Goal: Task Accomplishment & Management: Manage account settings

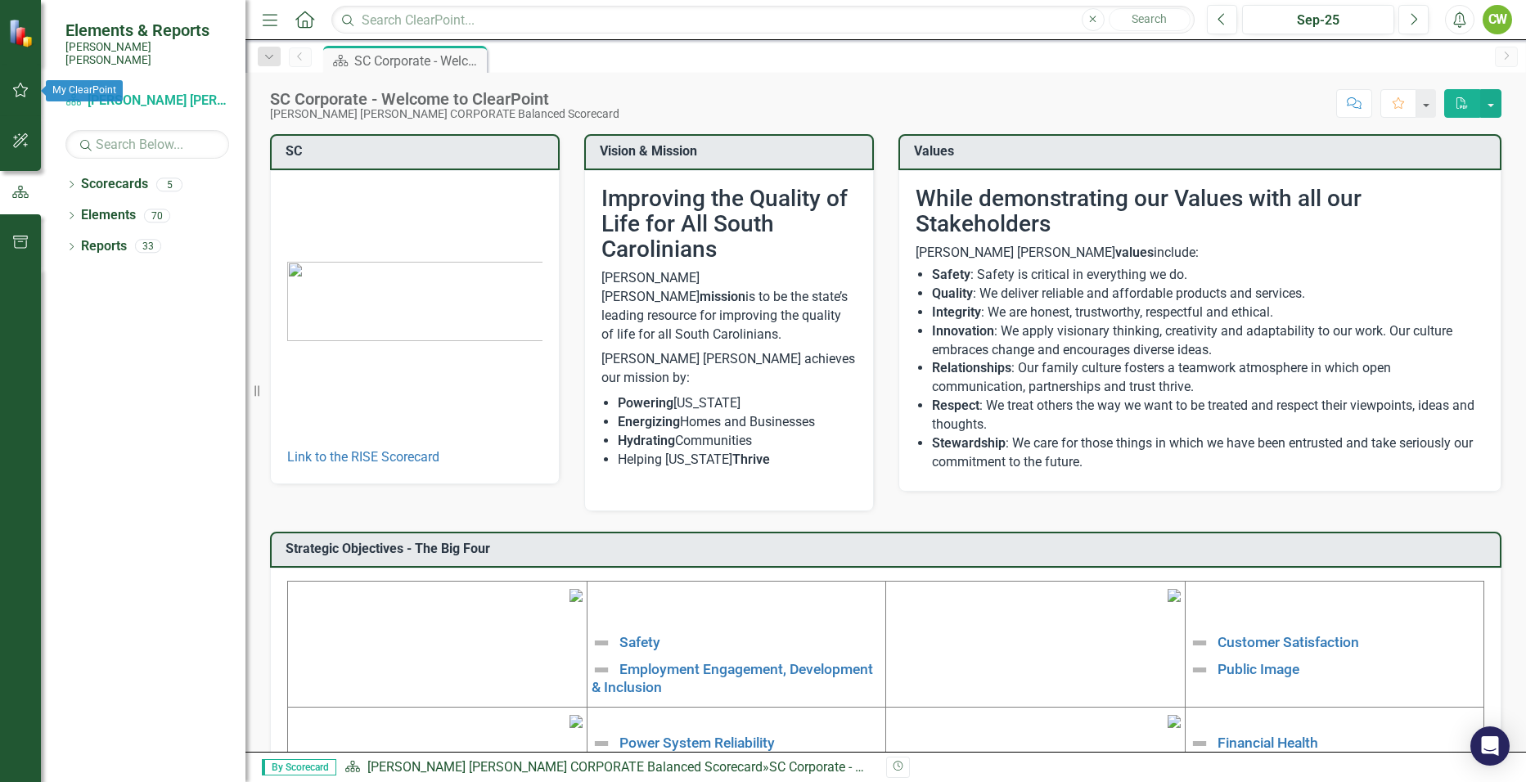
click at [22, 92] on icon "button" at bounding box center [20, 89] width 17 height 13
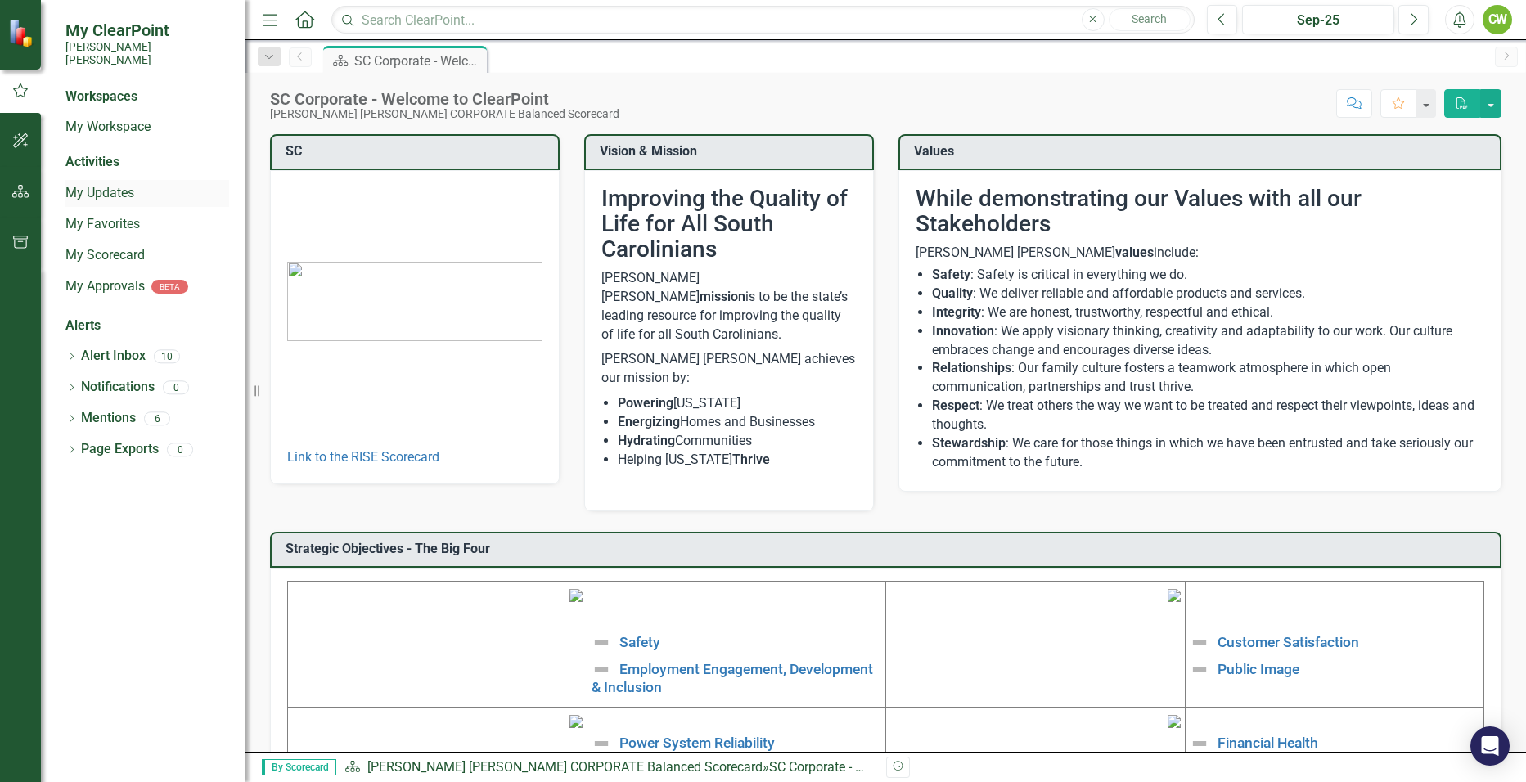
click at [95, 184] on link "My Updates" at bounding box center [147, 193] width 164 height 19
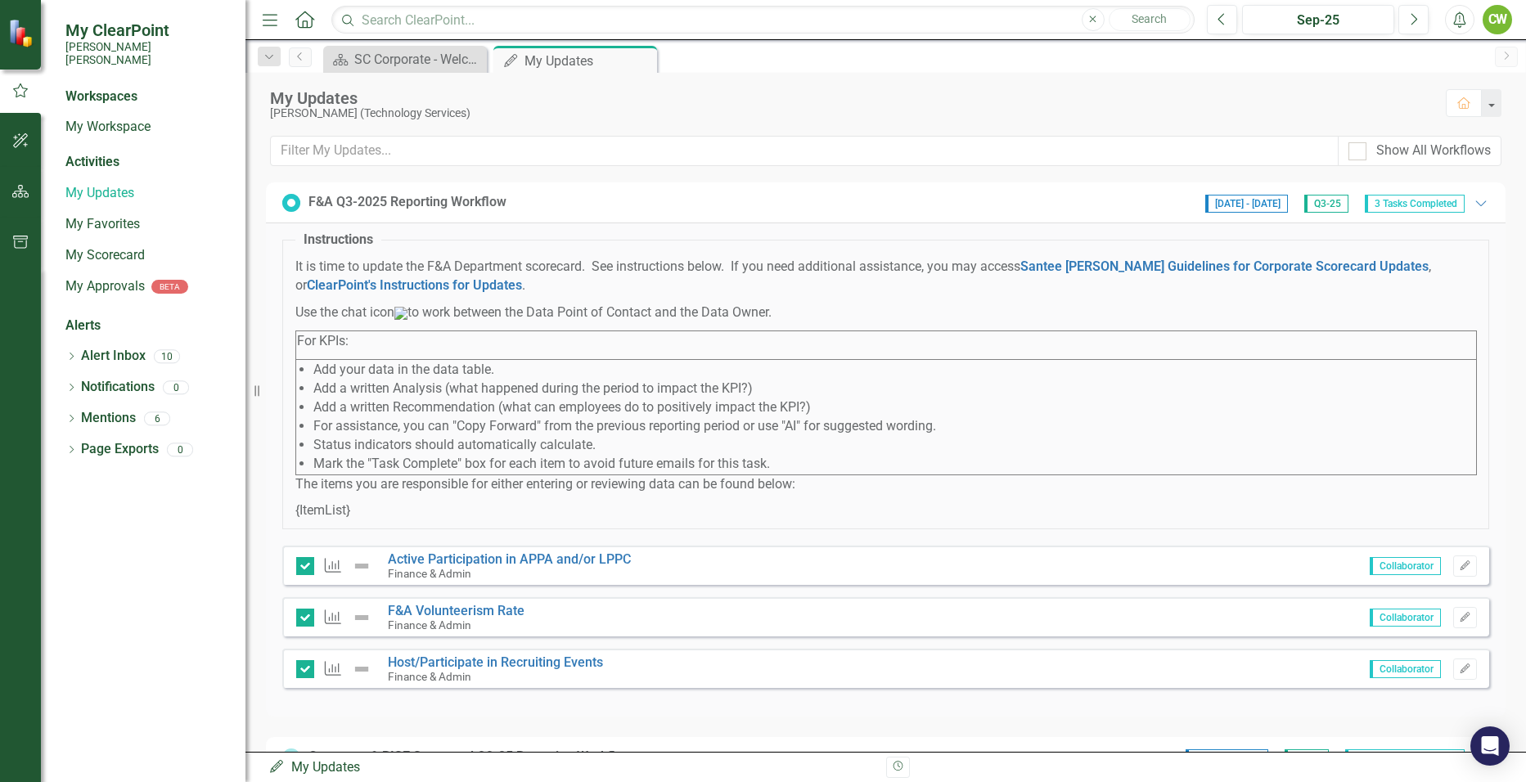
click at [465, 203] on div "F&A Q3-2025 Reporting Workflow" at bounding box center [407, 202] width 198 height 19
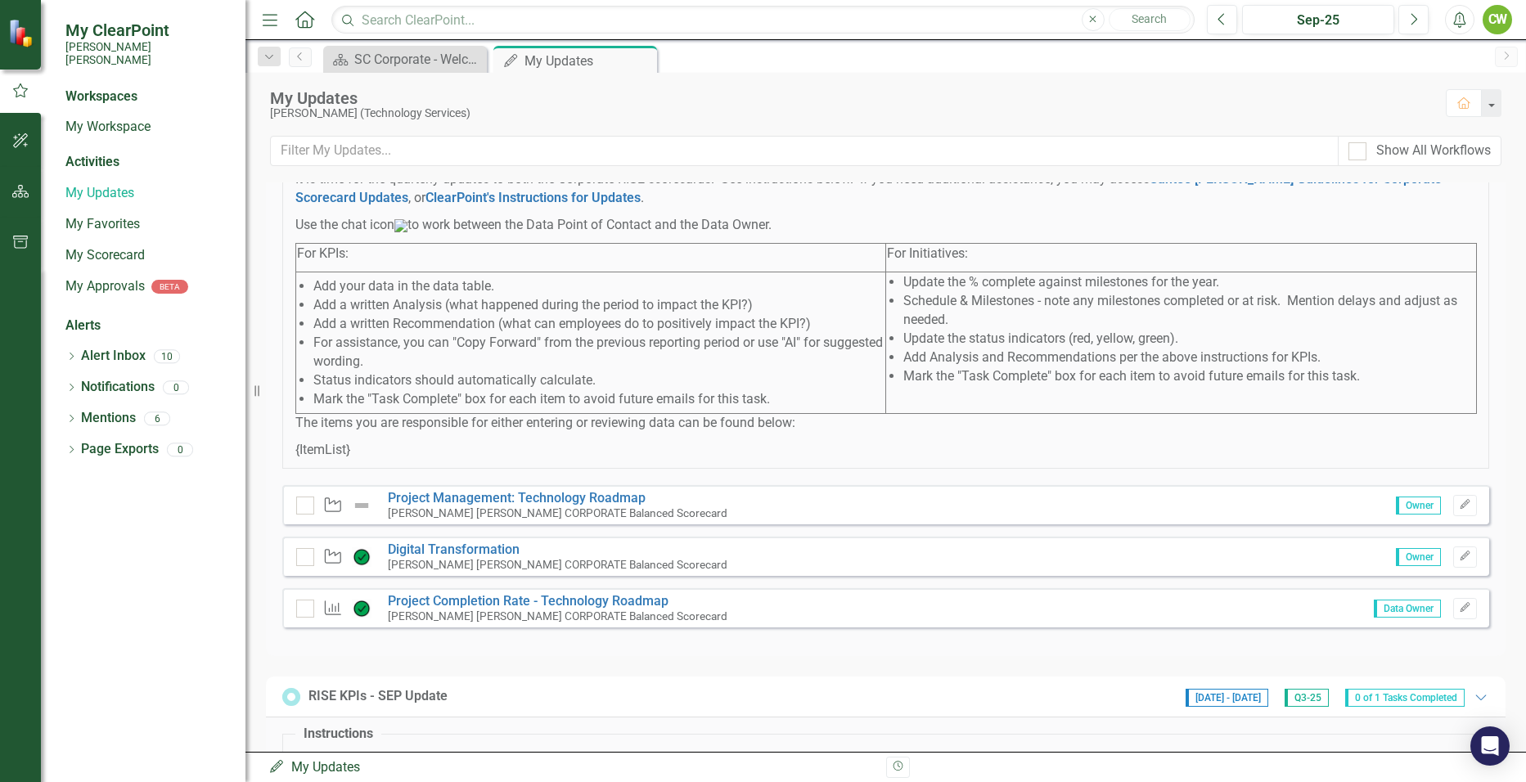
scroll to position [327, 0]
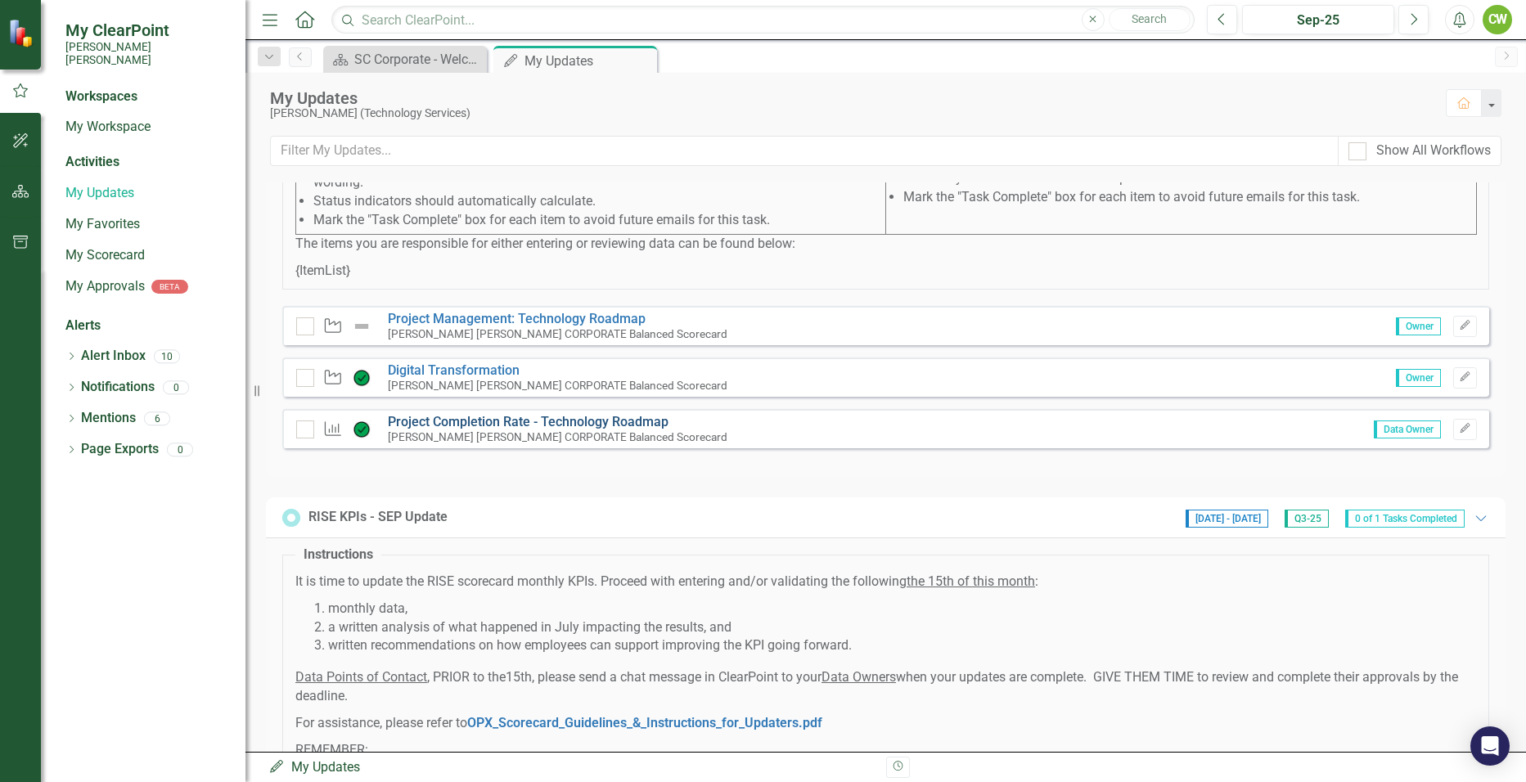
click at [431, 429] on link "Project Completion Rate - Technology Roadmap" at bounding box center [528, 422] width 281 height 16
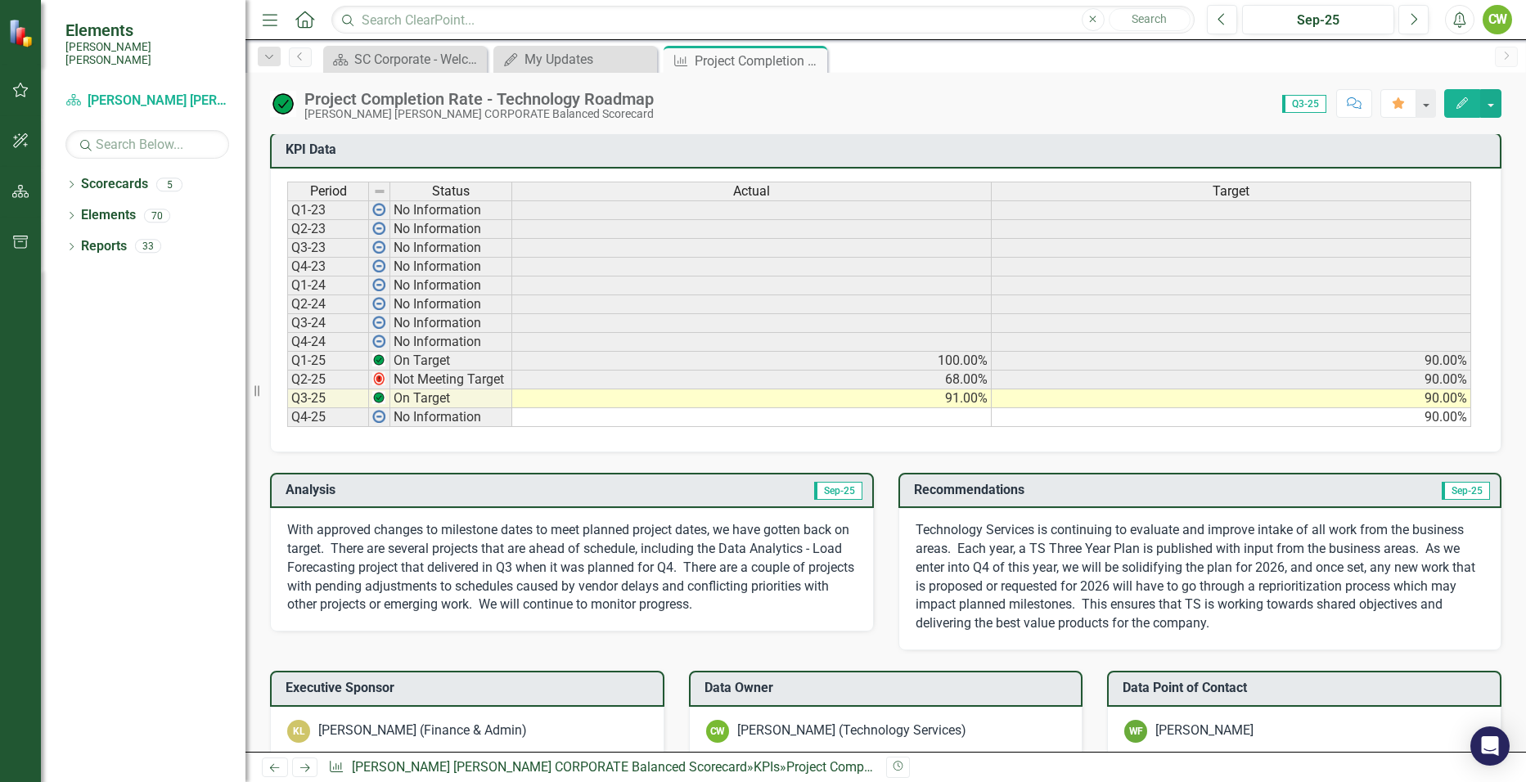
scroll to position [736, 0]
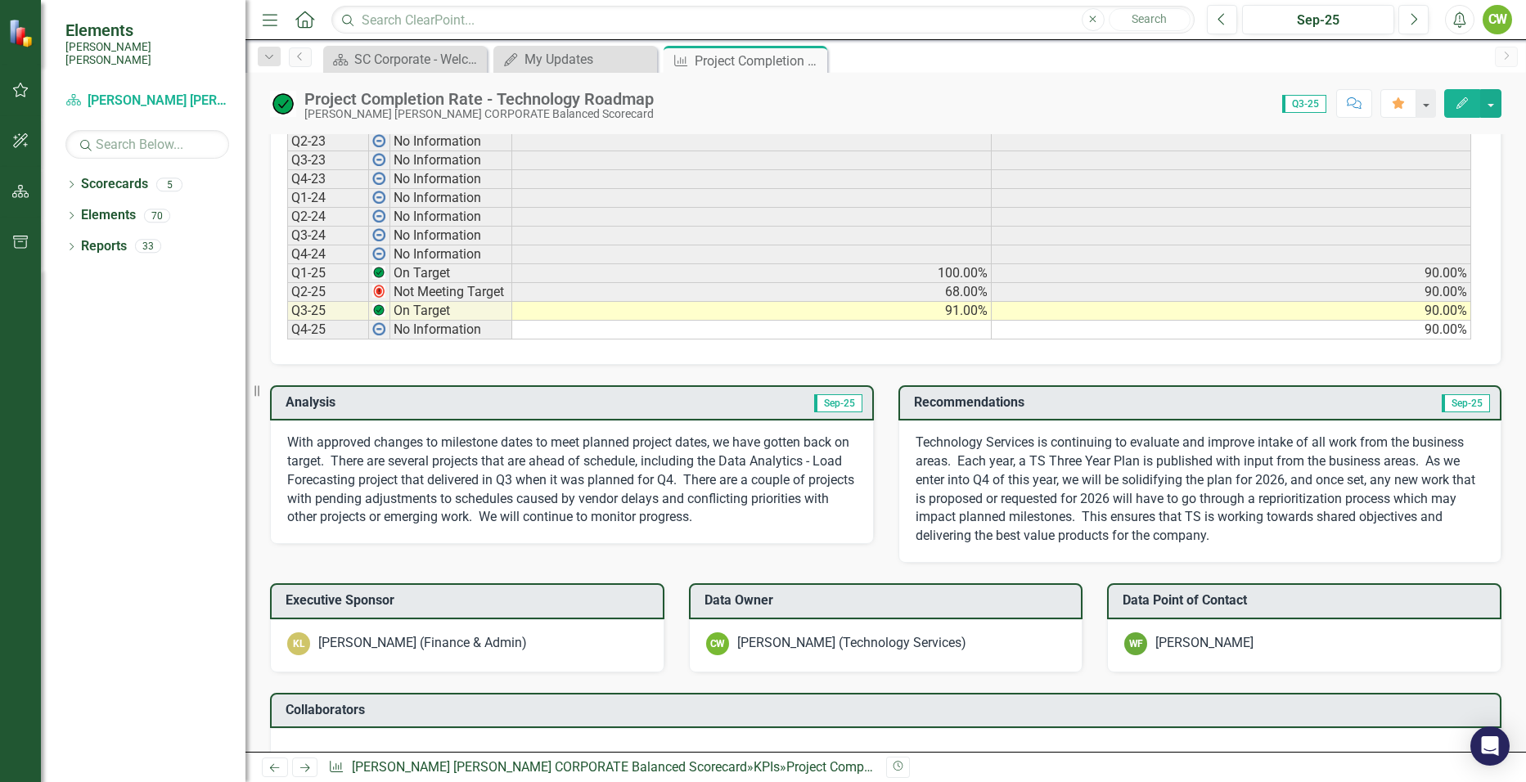
click at [1045, 461] on p "Technology Services is continuing to evaluate and improve intake of all work fr…" at bounding box center [1199, 490] width 569 height 112
click at [1145, 456] on p "Technology Services is continuing to evaluate and improve intake of all work fr…" at bounding box center [1199, 490] width 569 height 112
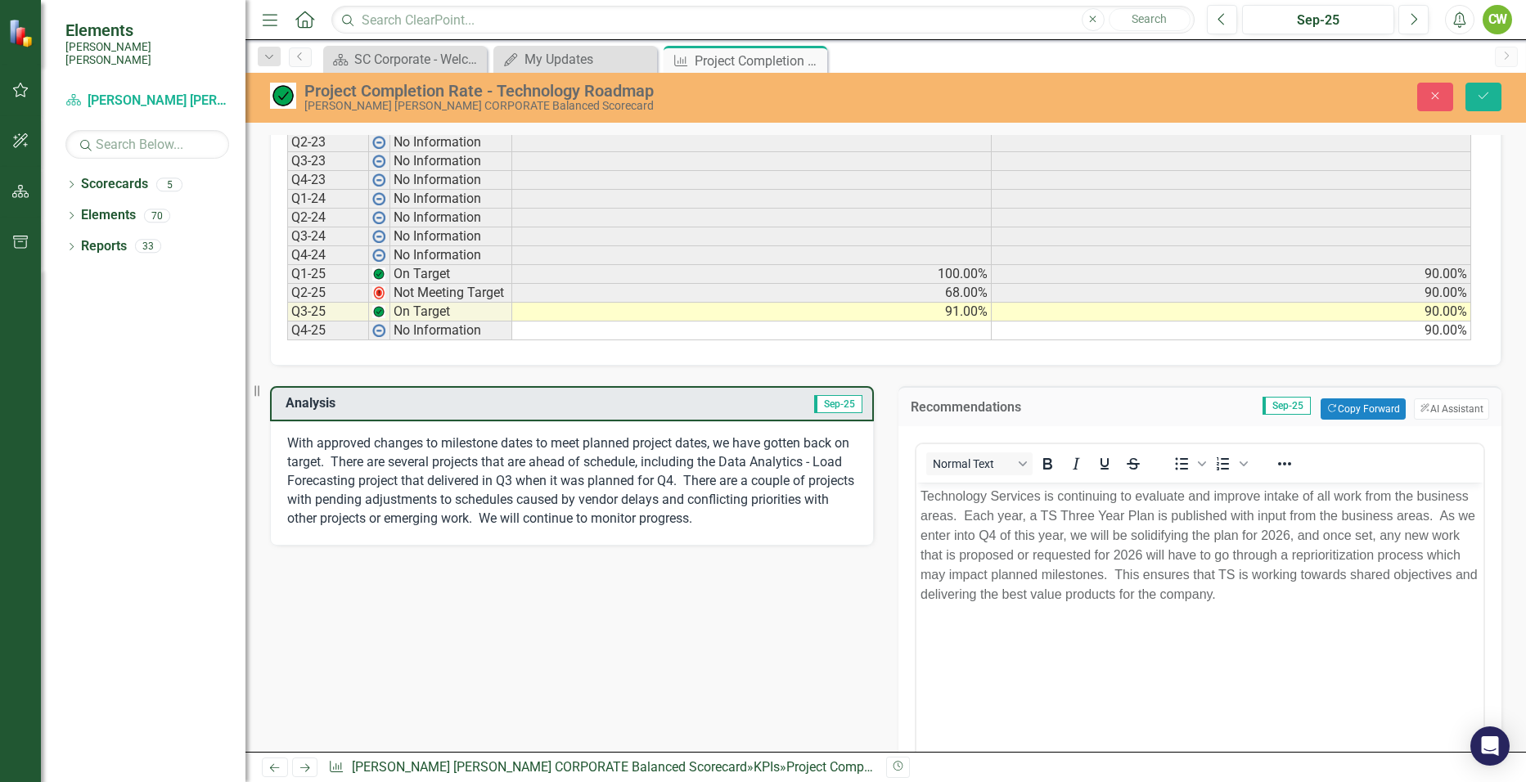
scroll to position [0, 0]
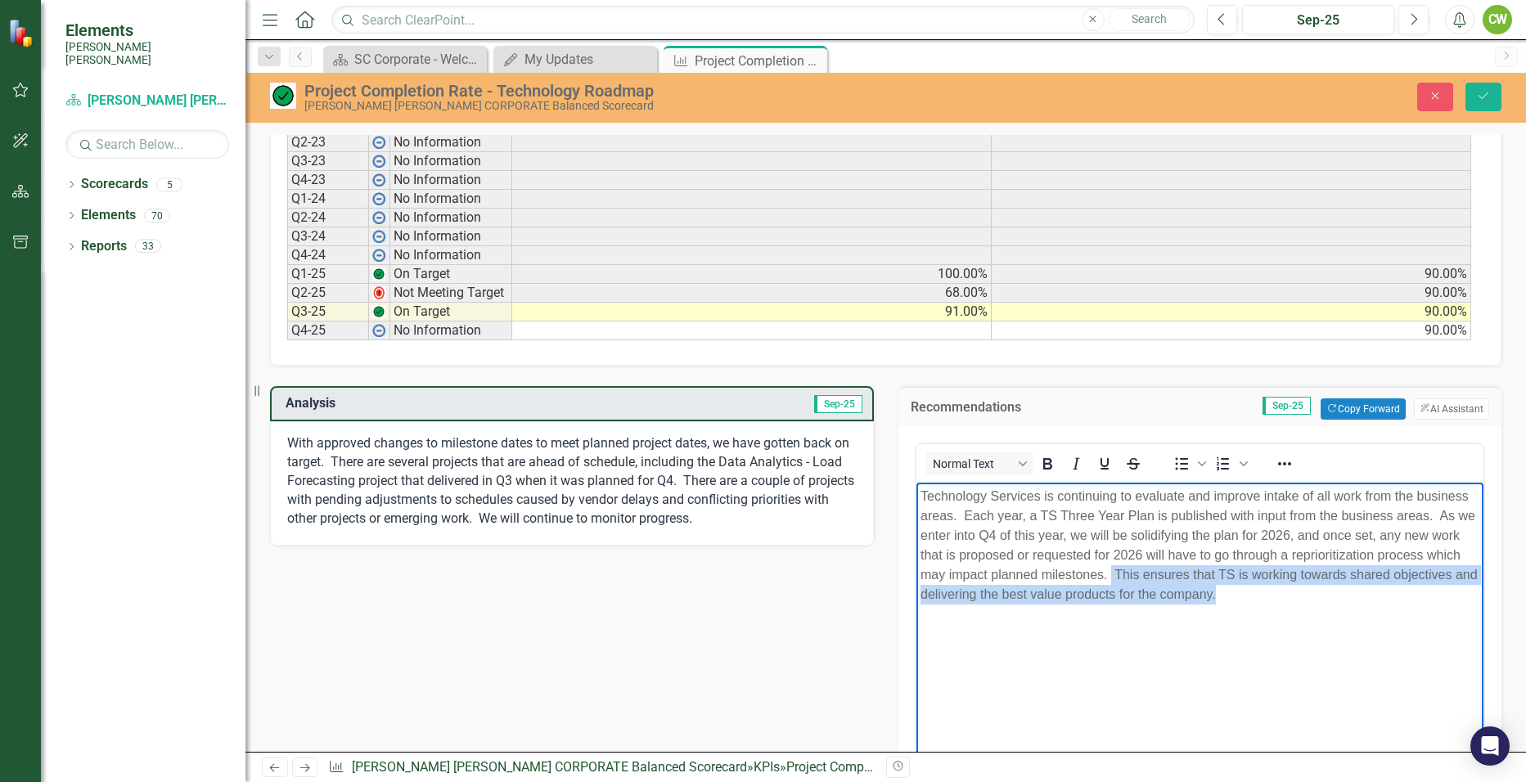
drag, startPoint x: 1147, startPoint y: 572, endPoint x: 1306, endPoint y: 596, distance: 160.6
click at [1306, 596] on p "Technology Services is continuing to evaluate and improve intake of all work fr…" at bounding box center [1199, 545] width 560 height 118
paste body "Rich Text Area. Press ALT-0 for help."
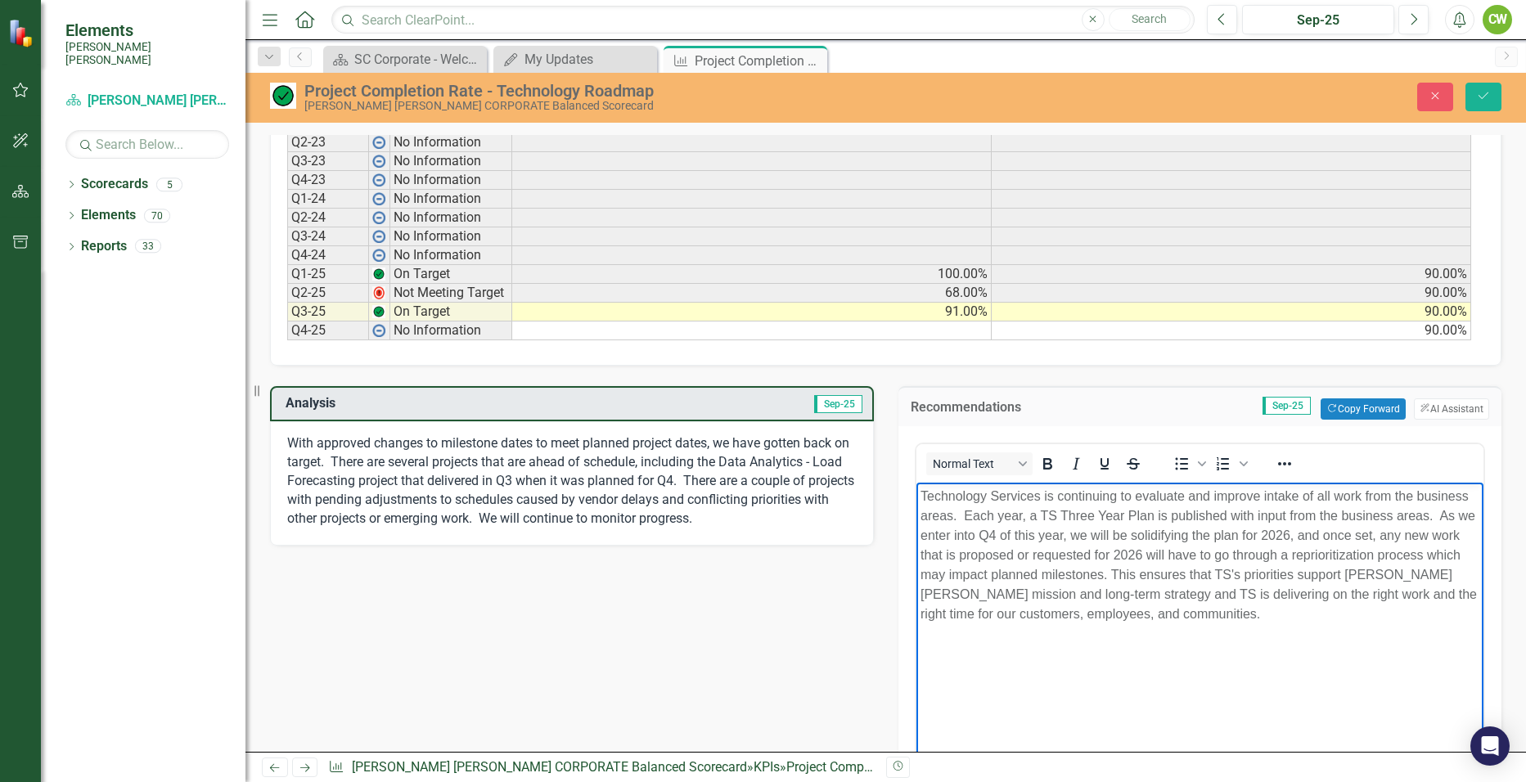
click at [958, 515] on p "Technology Services is continuing to evaluate and improve intake of all work fr…" at bounding box center [1199, 554] width 560 height 137
click at [1431, 515] on p "Technology Services is continuing to evaluate and improve intake of all work fr…" at bounding box center [1199, 554] width 560 height 137
click at [1108, 571] on p "Technology Services is continuing to evaluate and improve intake of all work fr…" at bounding box center [1199, 554] width 560 height 137
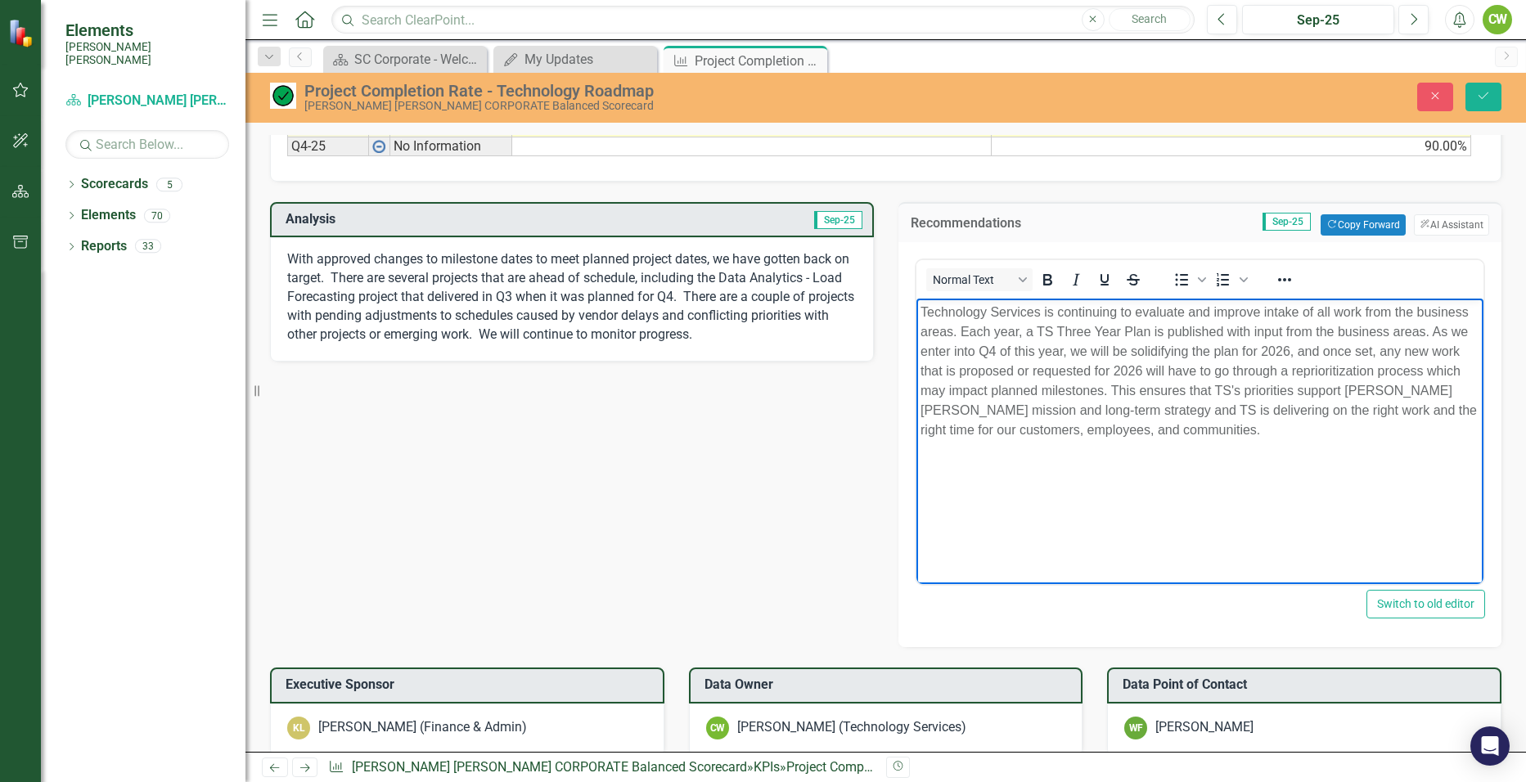
scroll to position [982, 0]
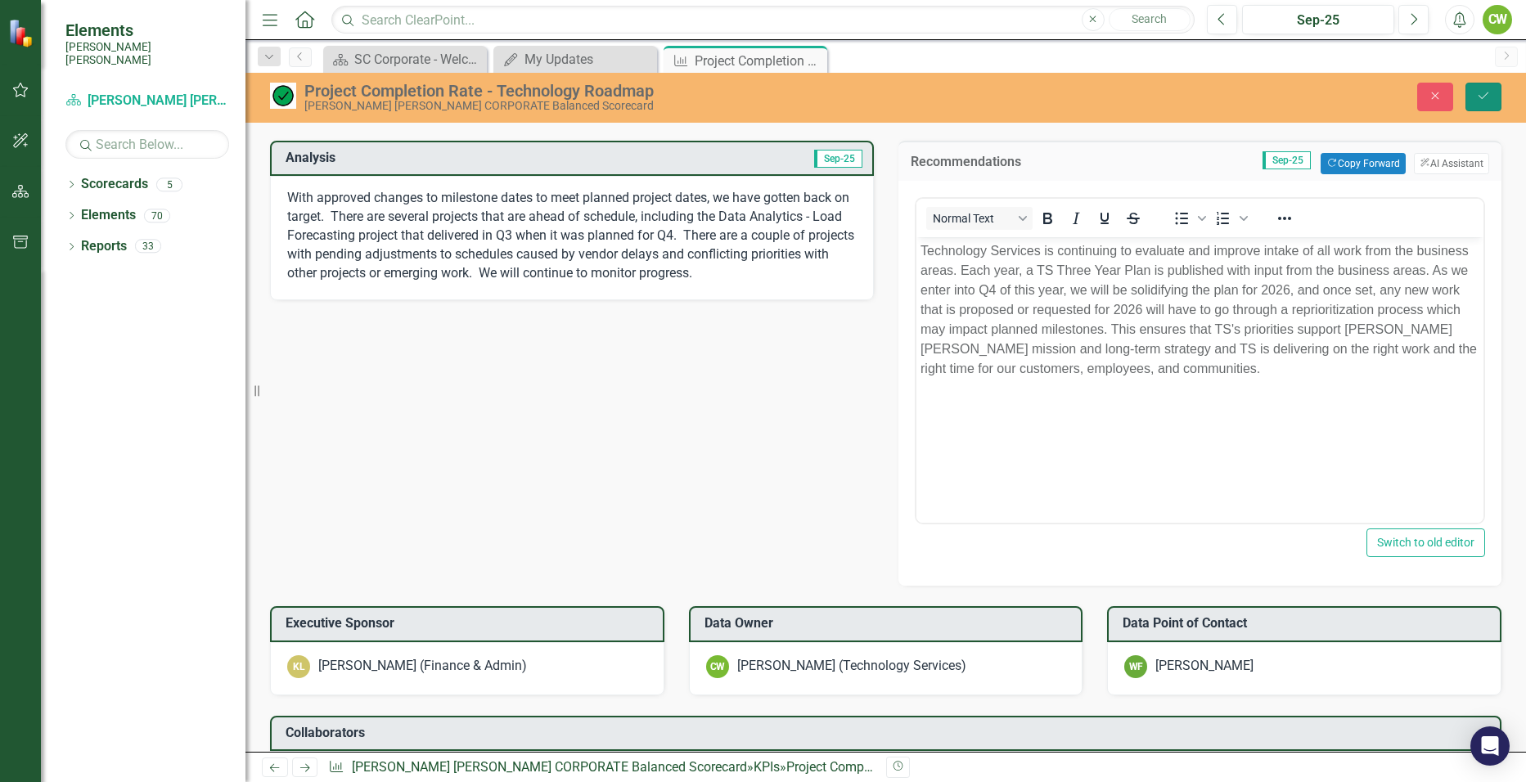
click at [1486, 101] on icon "Save" at bounding box center [1483, 95] width 15 height 11
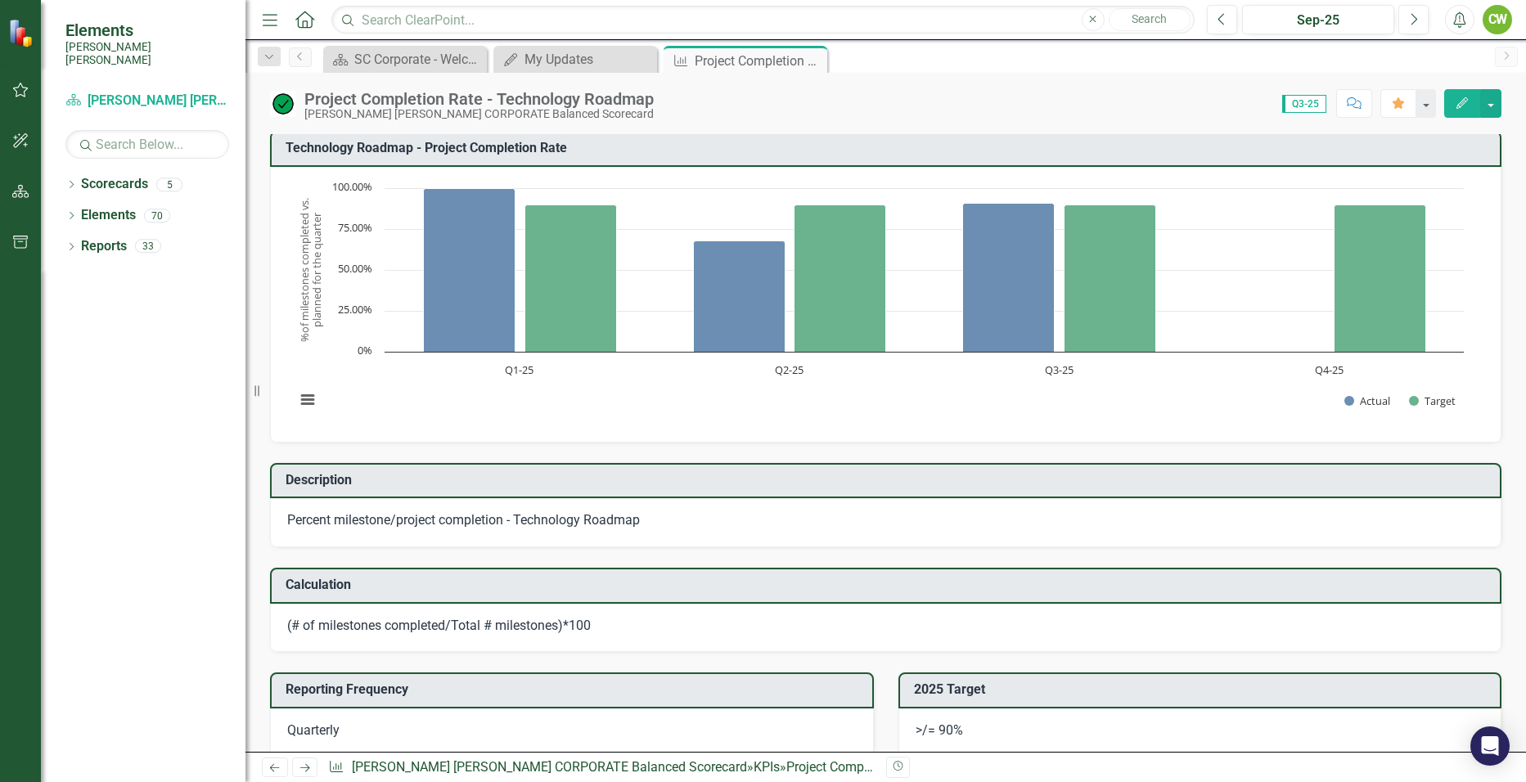
scroll to position [0, 0]
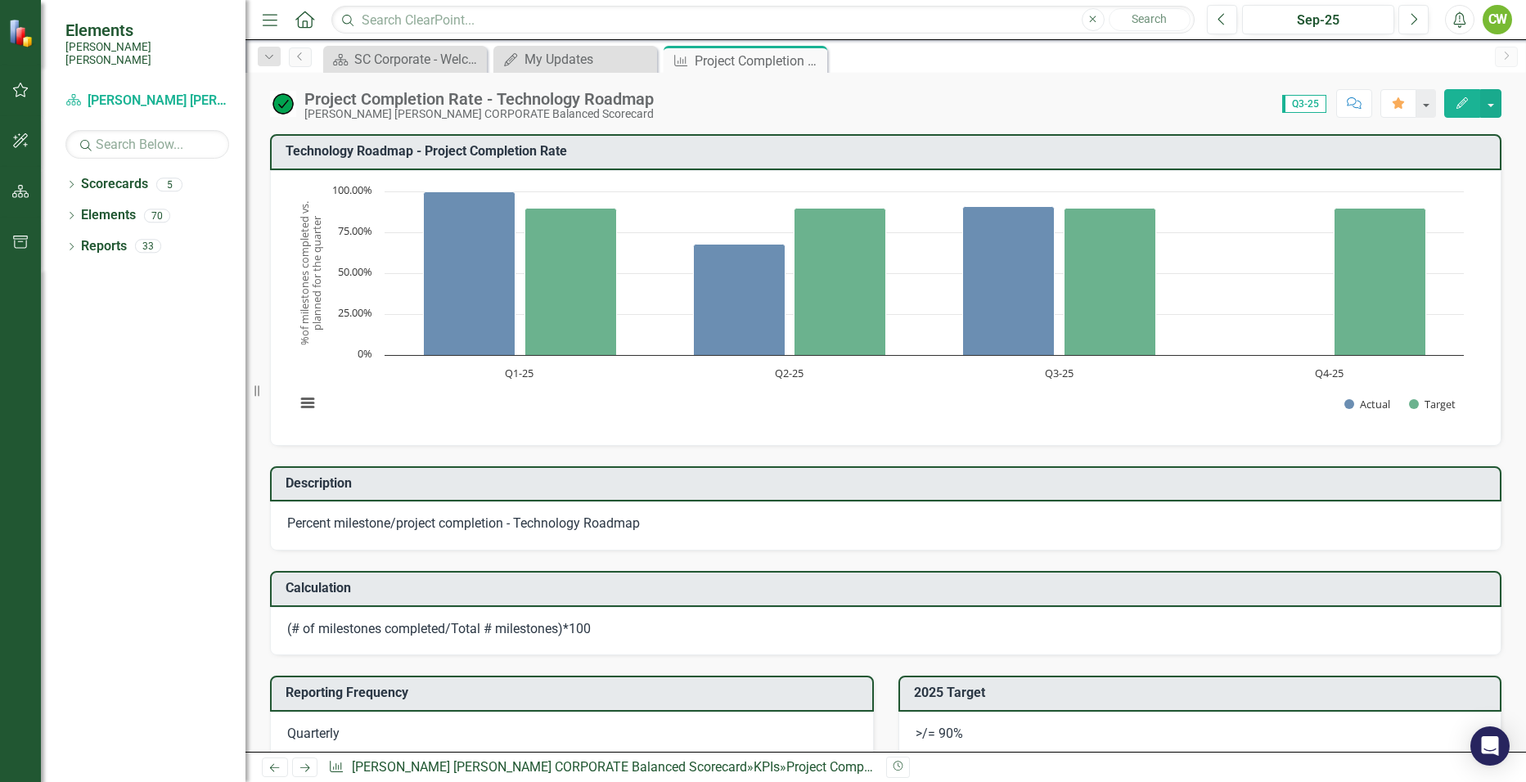
click at [272, 772] on icon "Previous" at bounding box center [274, 767] width 14 height 11
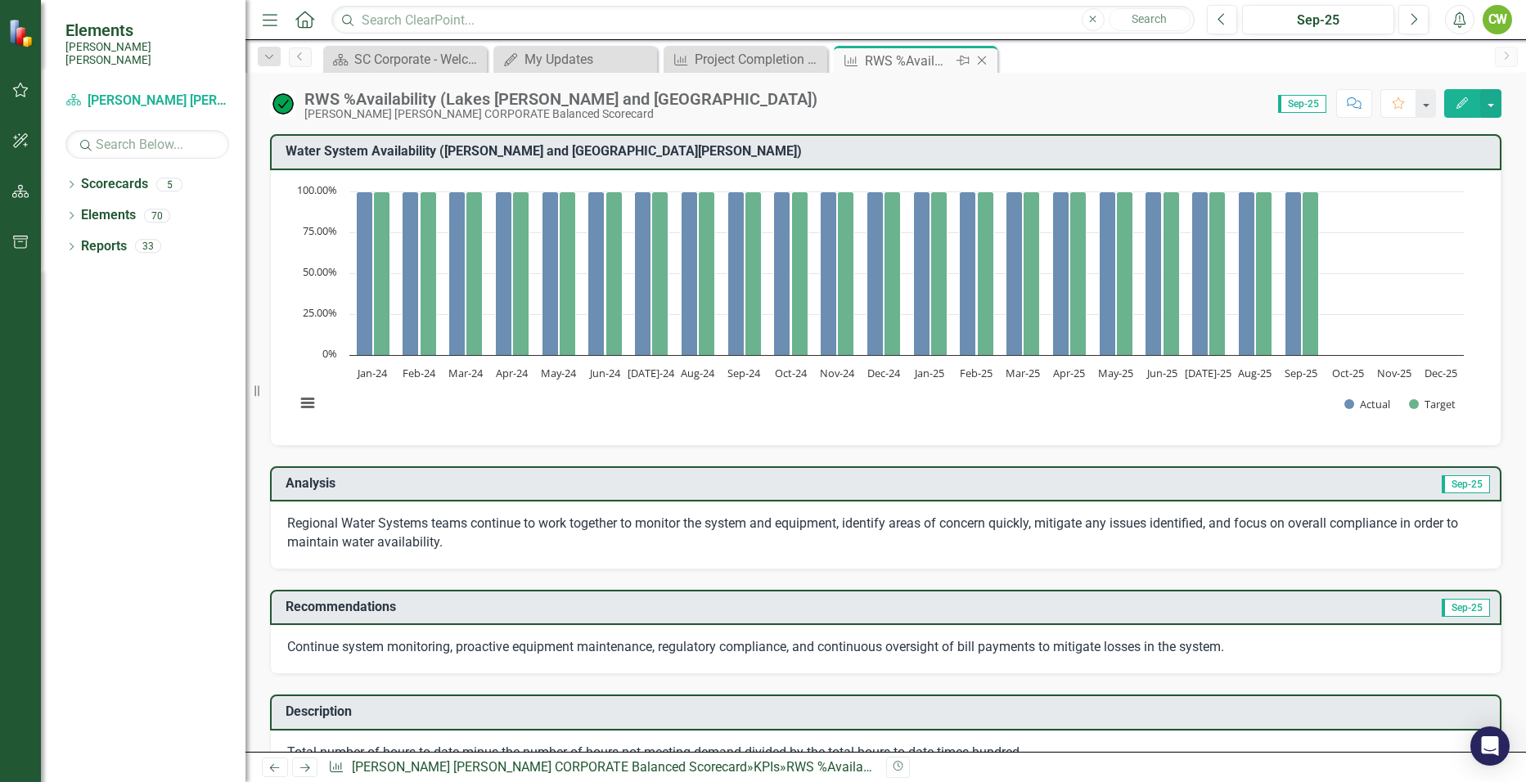
click at [988, 58] on icon "Close" at bounding box center [981, 60] width 16 height 13
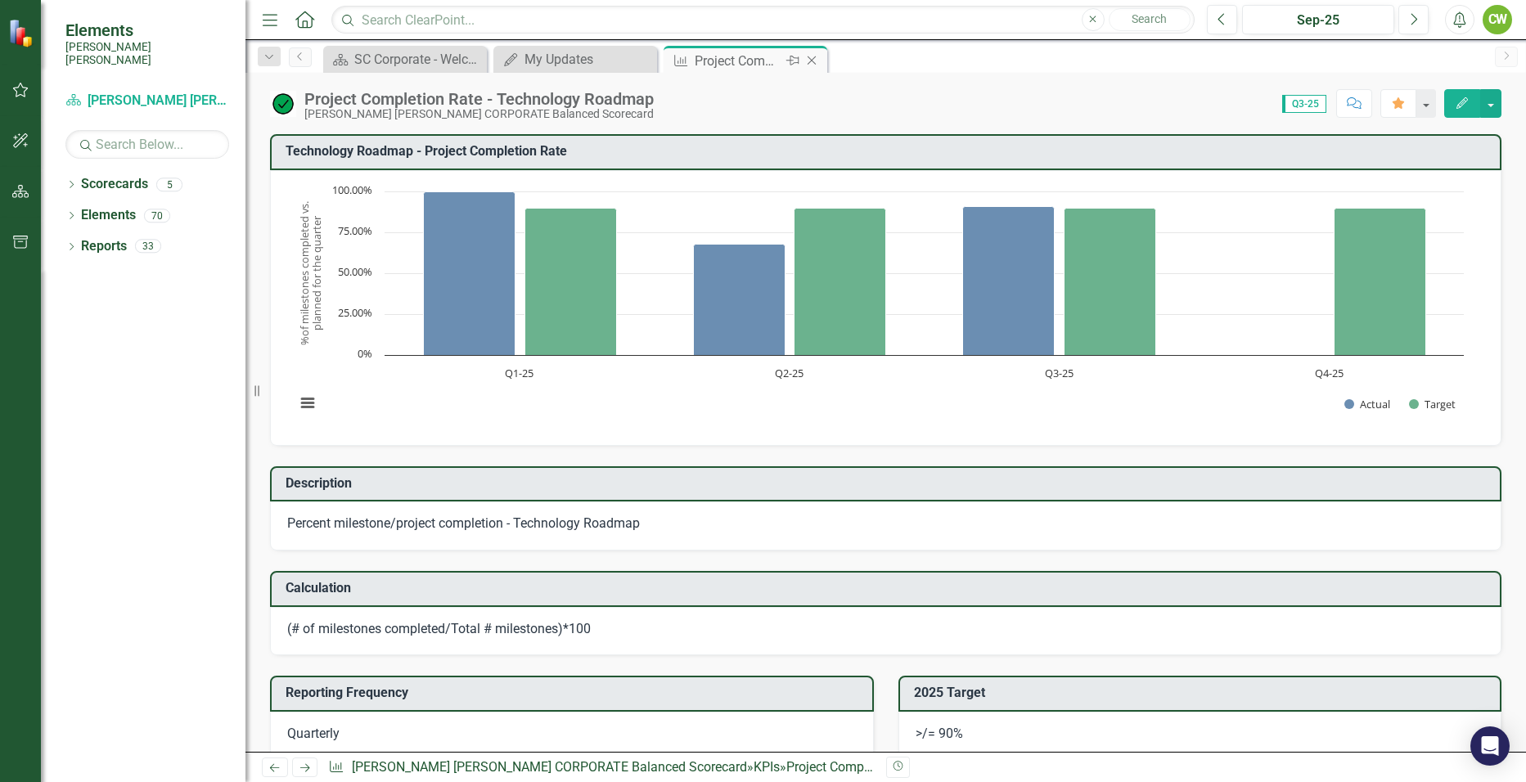
click at [813, 64] on icon "Close" at bounding box center [811, 60] width 16 height 13
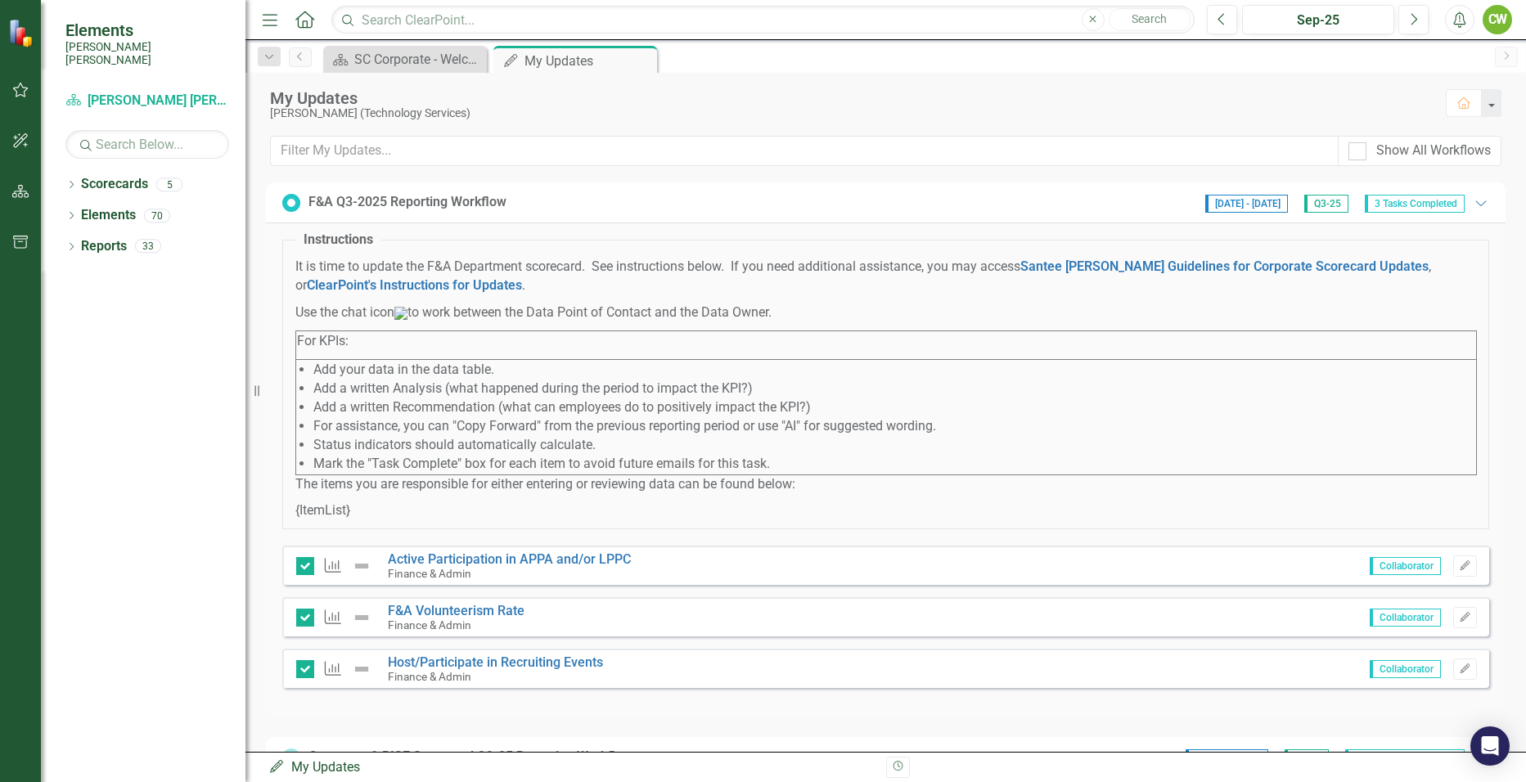
click at [564, 197] on div "F&A Q3-2025 Reporting Workflow [DATE] - [DATE] Q3-25 3 Tasks Completed Expanded" at bounding box center [885, 202] width 1207 height 20
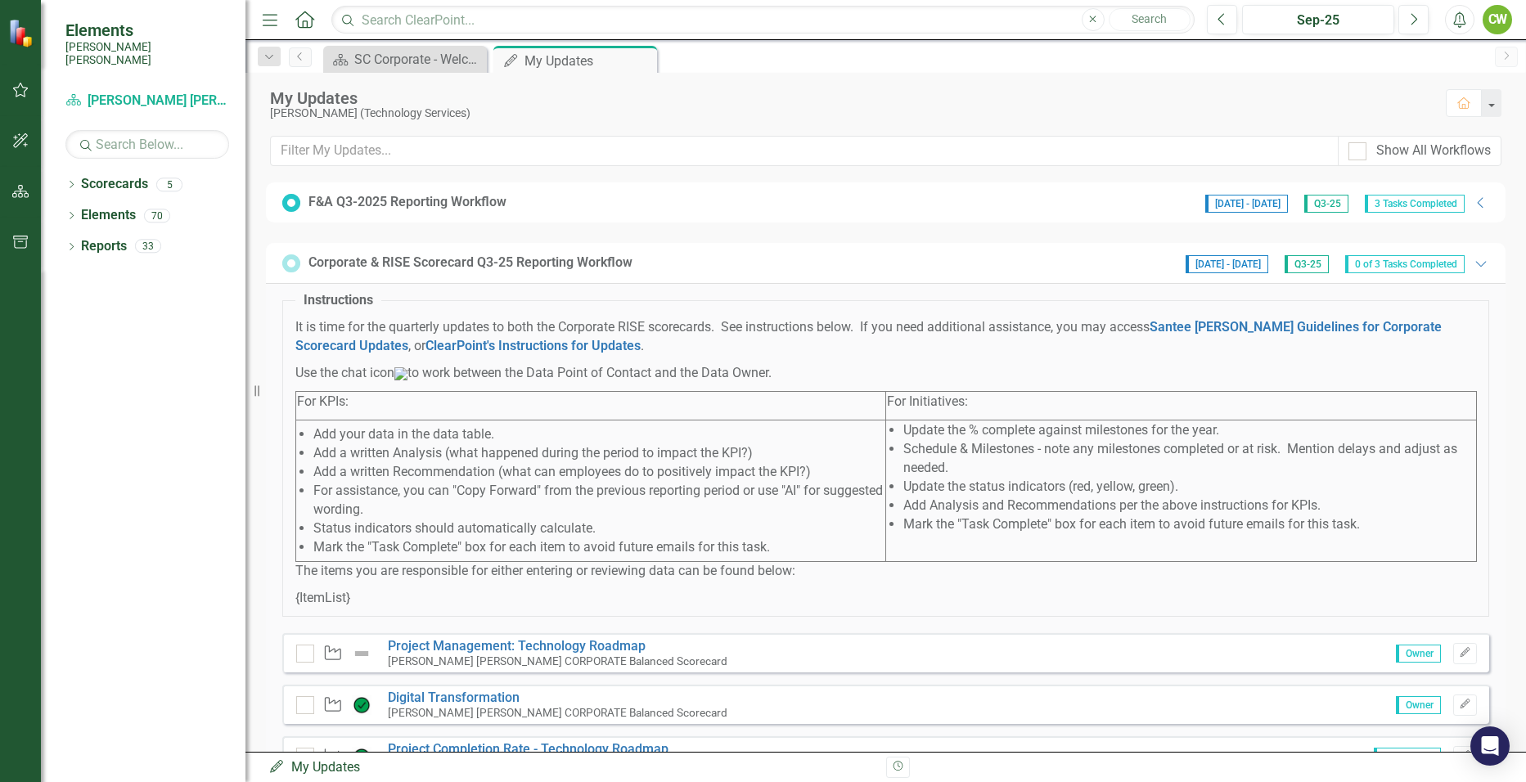
scroll to position [82, 0]
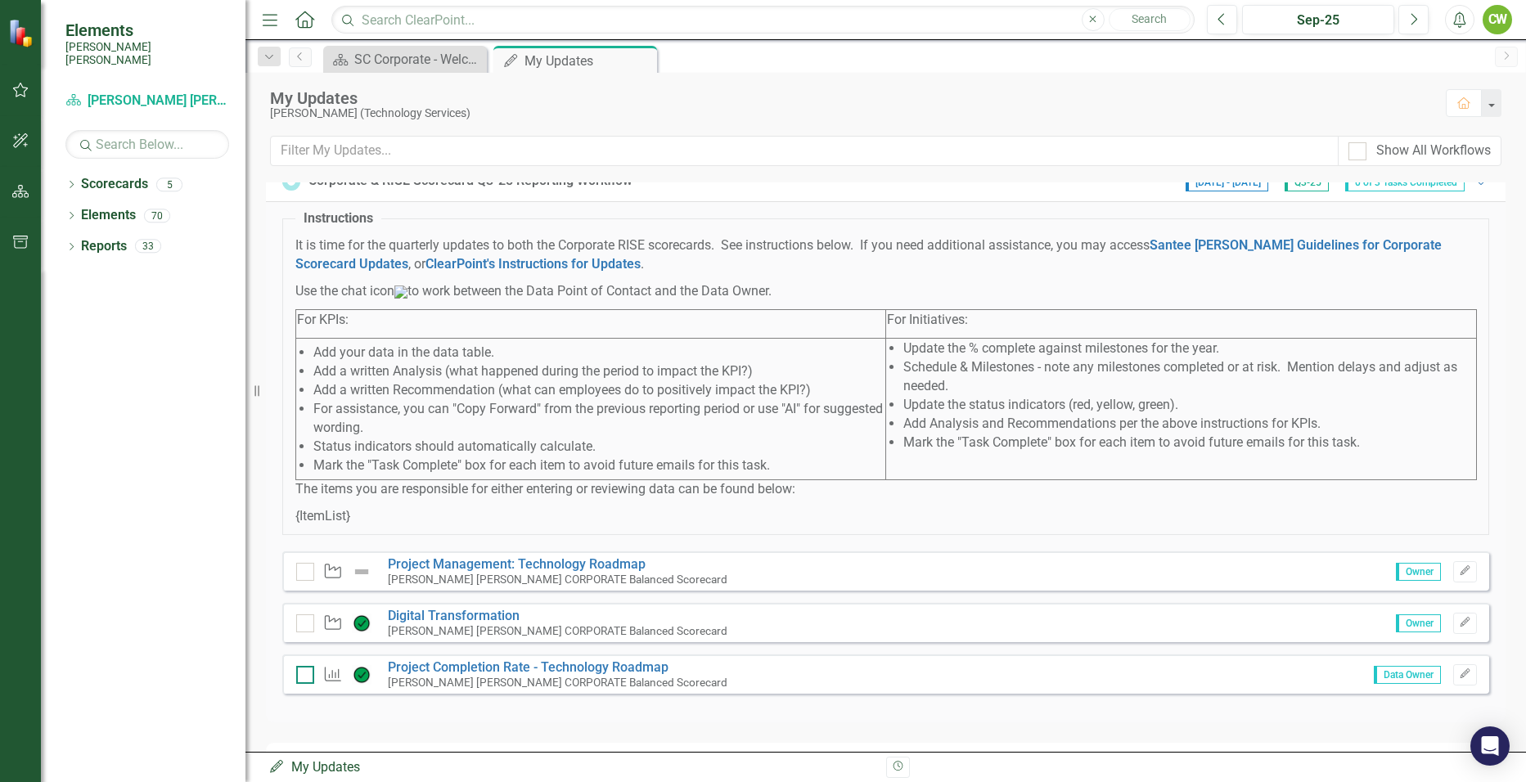
click at [303, 677] on input "checkbox" at bounding box center [301, 671] width 11 height 11
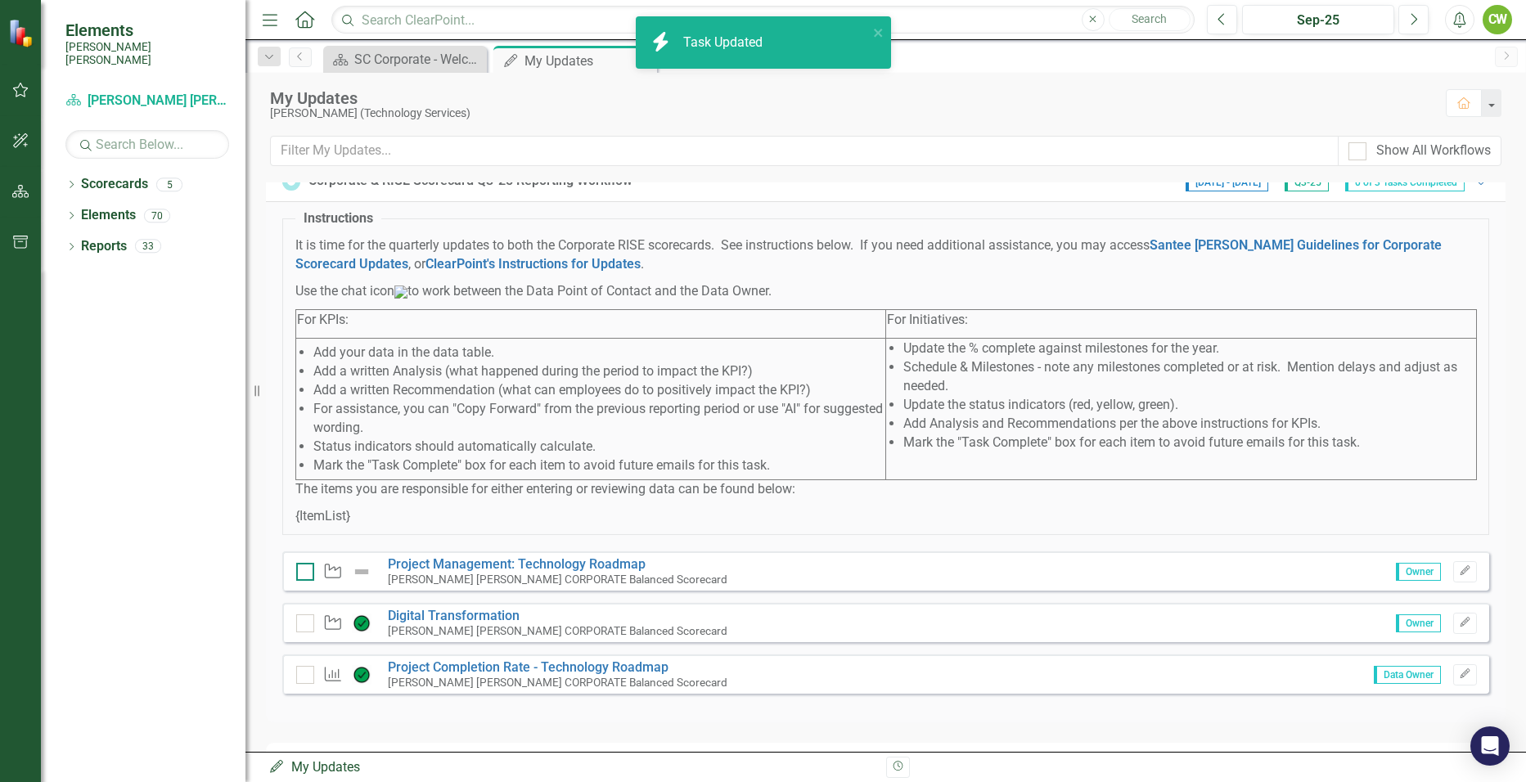
checkbox input "true"
click at [304, 581] on div at bounding box center [305, 572] width 18 height 18
click at [304, 573] on input "checkbox" at bounding box center [301, 568] width 11 height 11
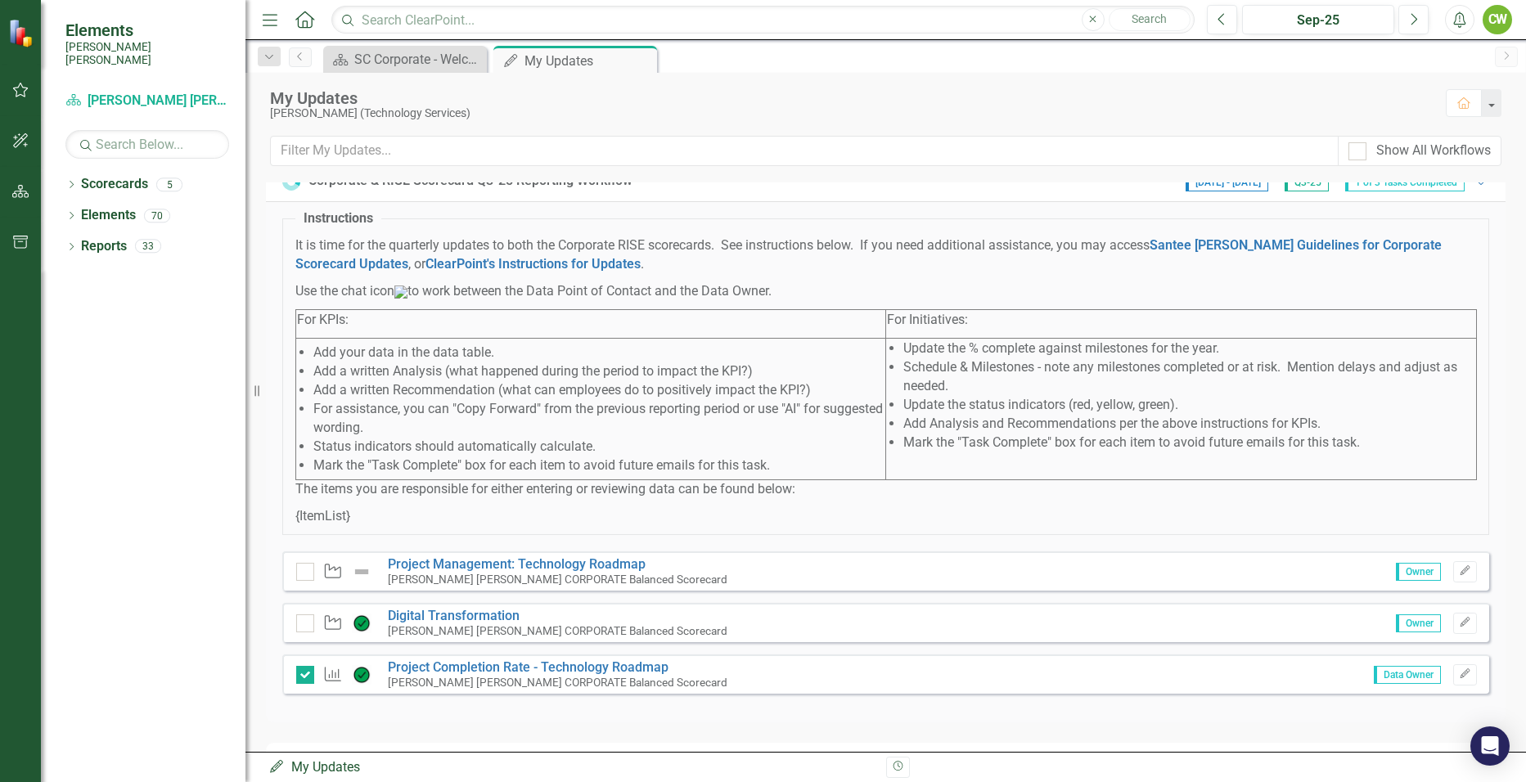
checkbox input "true"
click at [434, 572] on link "Project Management: Technology Roadmap" at bounding box center [517, 564] width 258 height 16
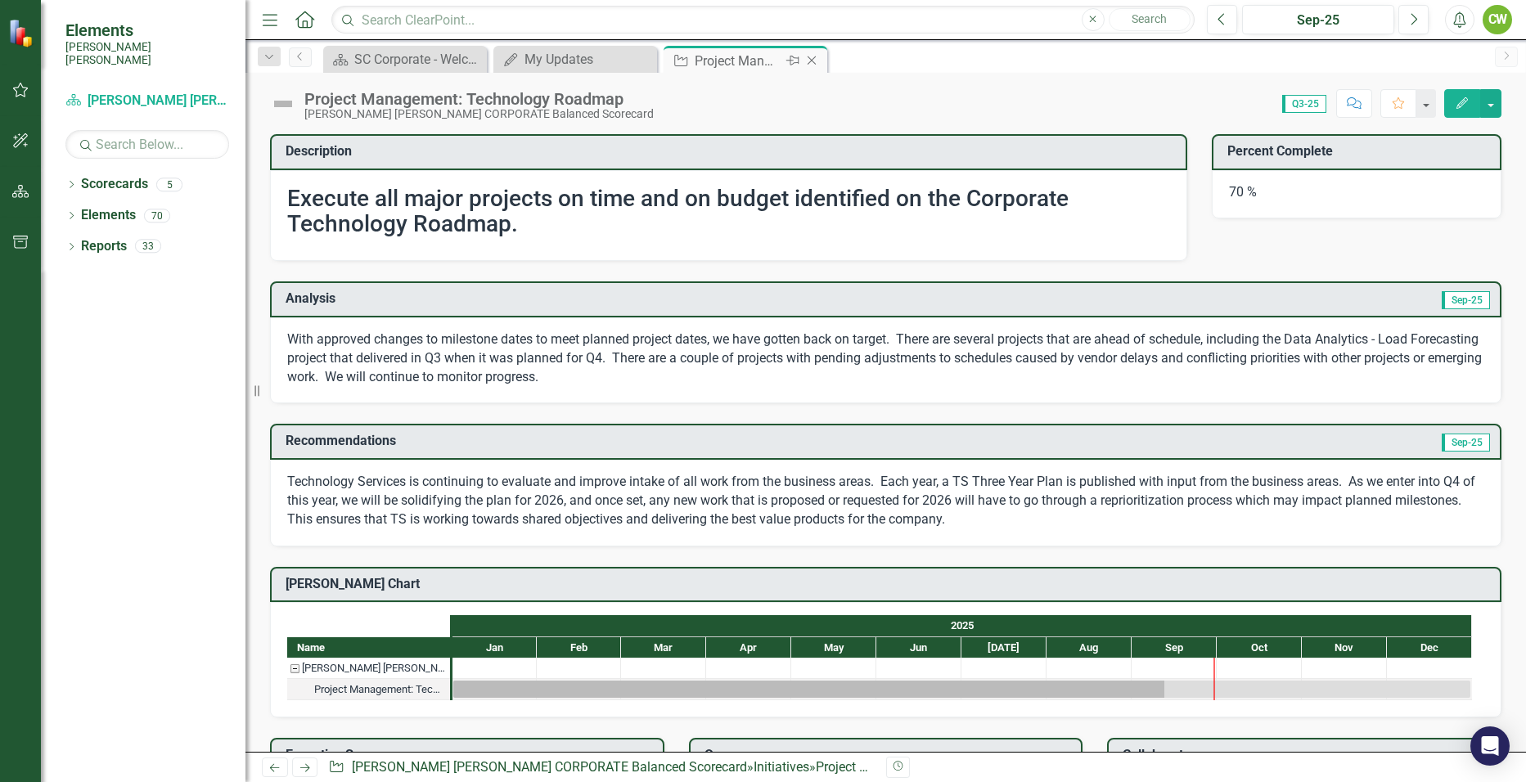
click at [812, 55] on icon "Close" at bounding box center [811, 60] width 16 height 13
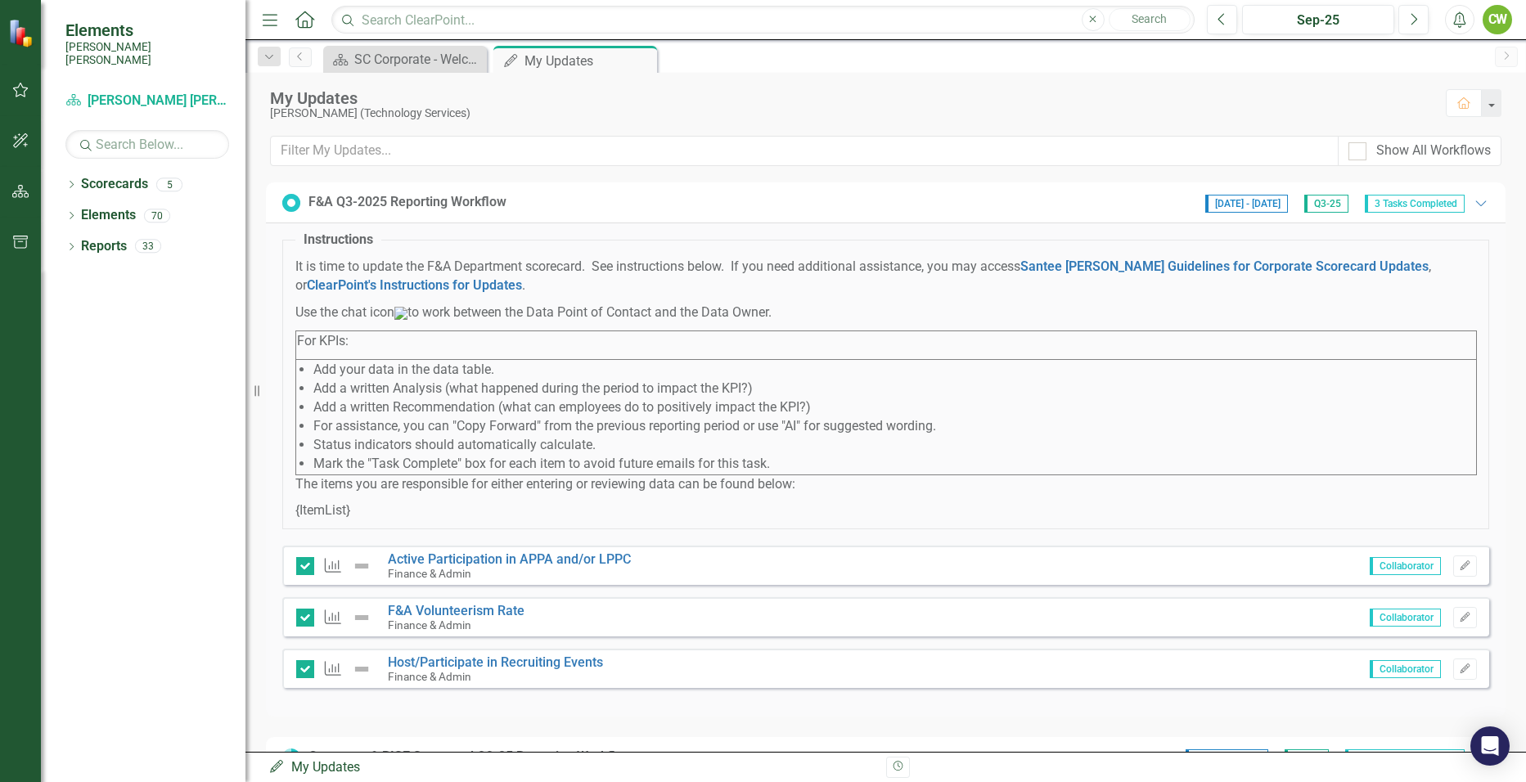
click at [367, 210] on div "F&A Q3-2025 Reporting Workflow" at bounding box center [407, 202] width 198 height 19
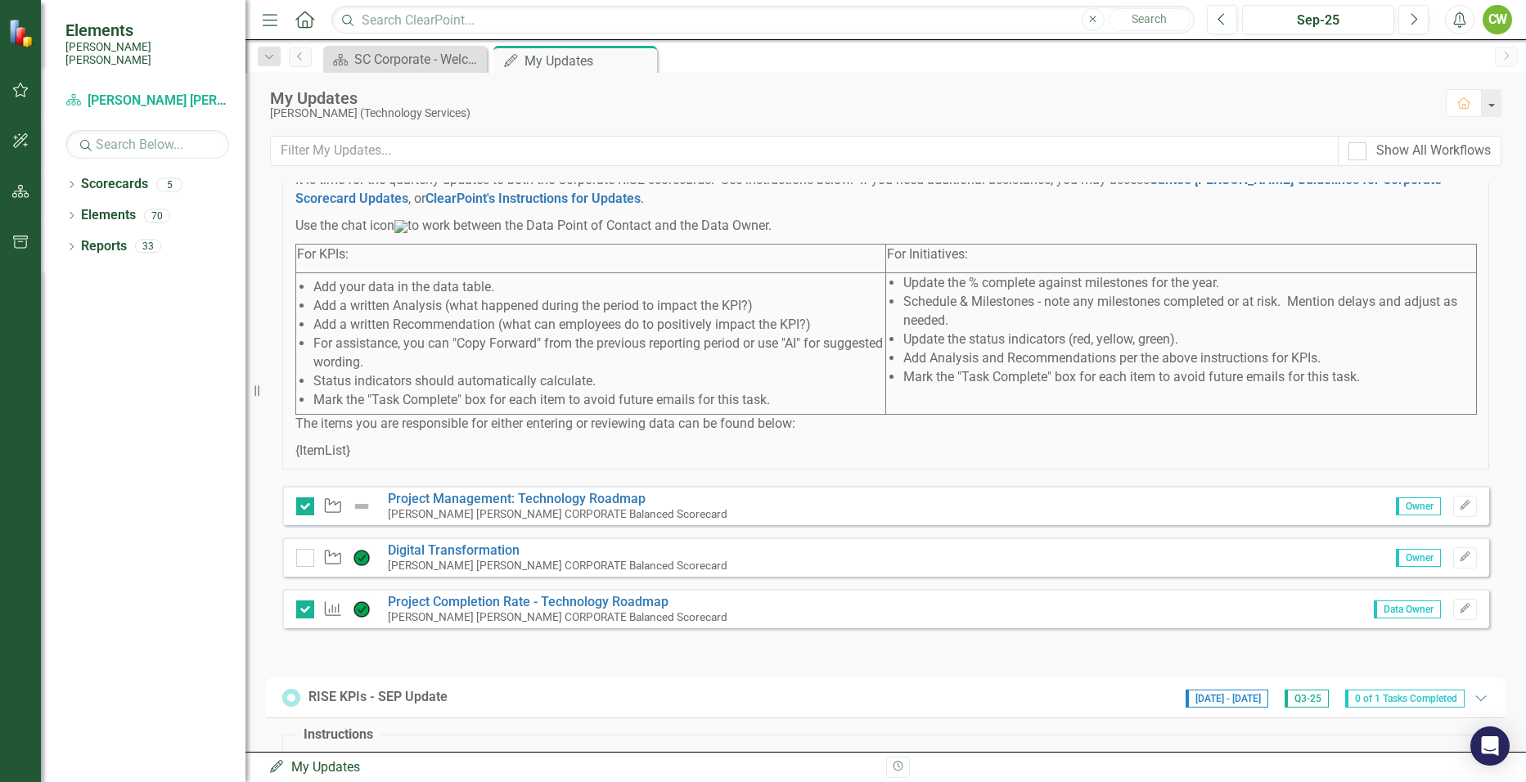
scroll to position [164, 0]
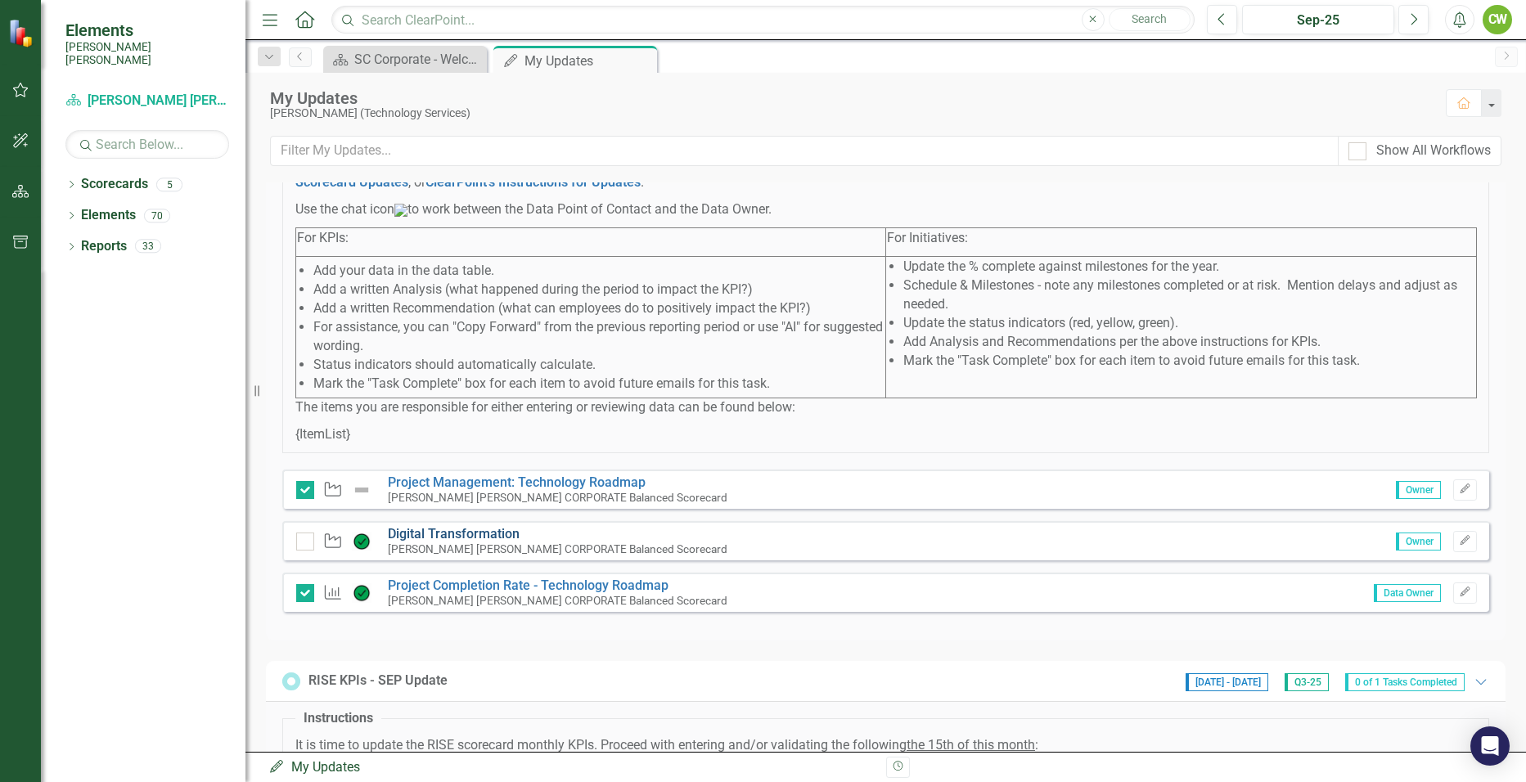
click at [435, 542] on link "Digital Transformation" at bounding box center [454, 534] width 132 height 16
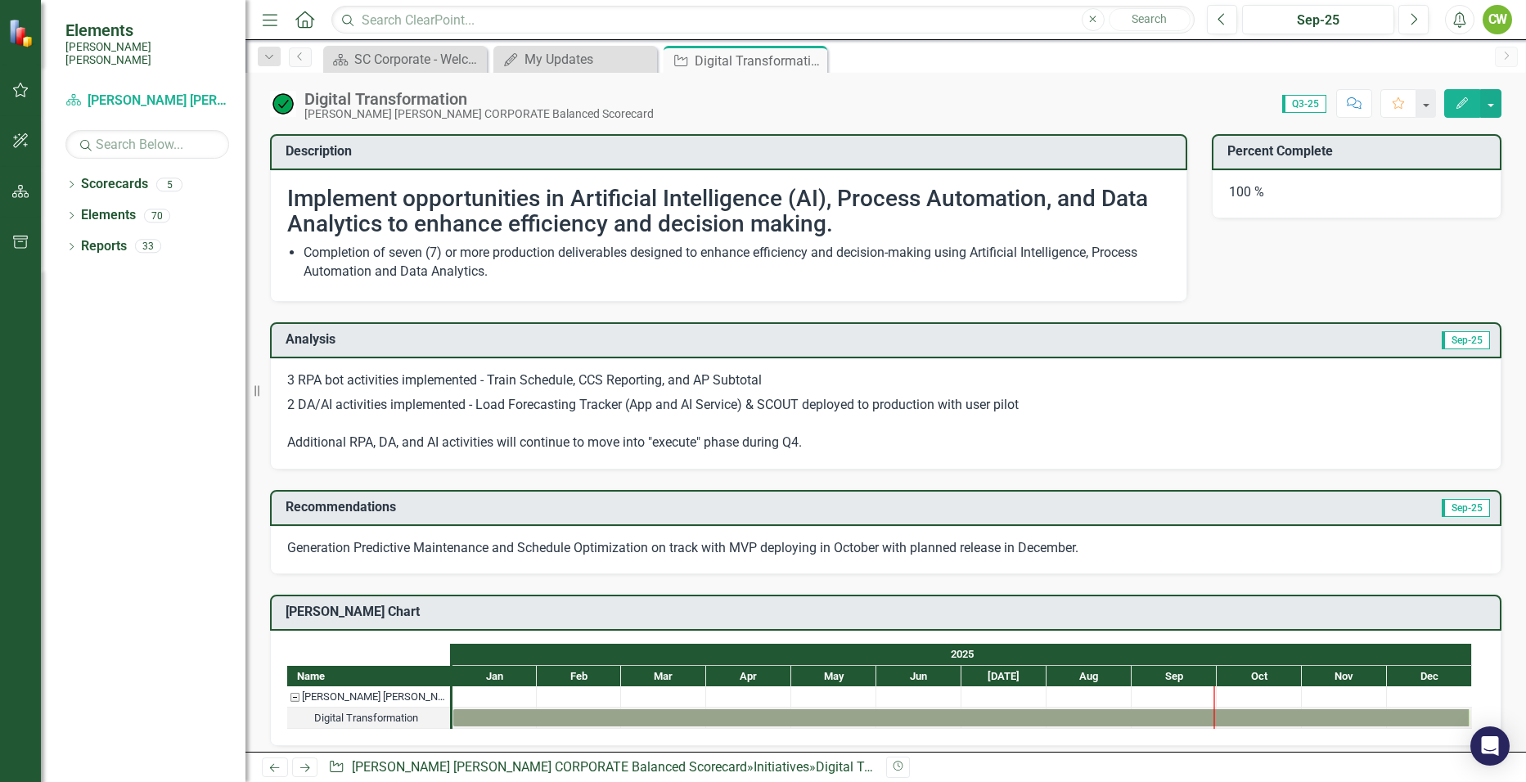
click at [688, 418] on p "2 DA/AI activities implemented - Load Forecasting Tracker (App and AI Service) …" at bounding box center [885, 423] width 1197 height 60
click at [601, 408] on p "2 DA/AI activities implemented - Load Forecasting Tracker (App and AI Service) …" at bounding box center [885, 423] width 1197 height 60
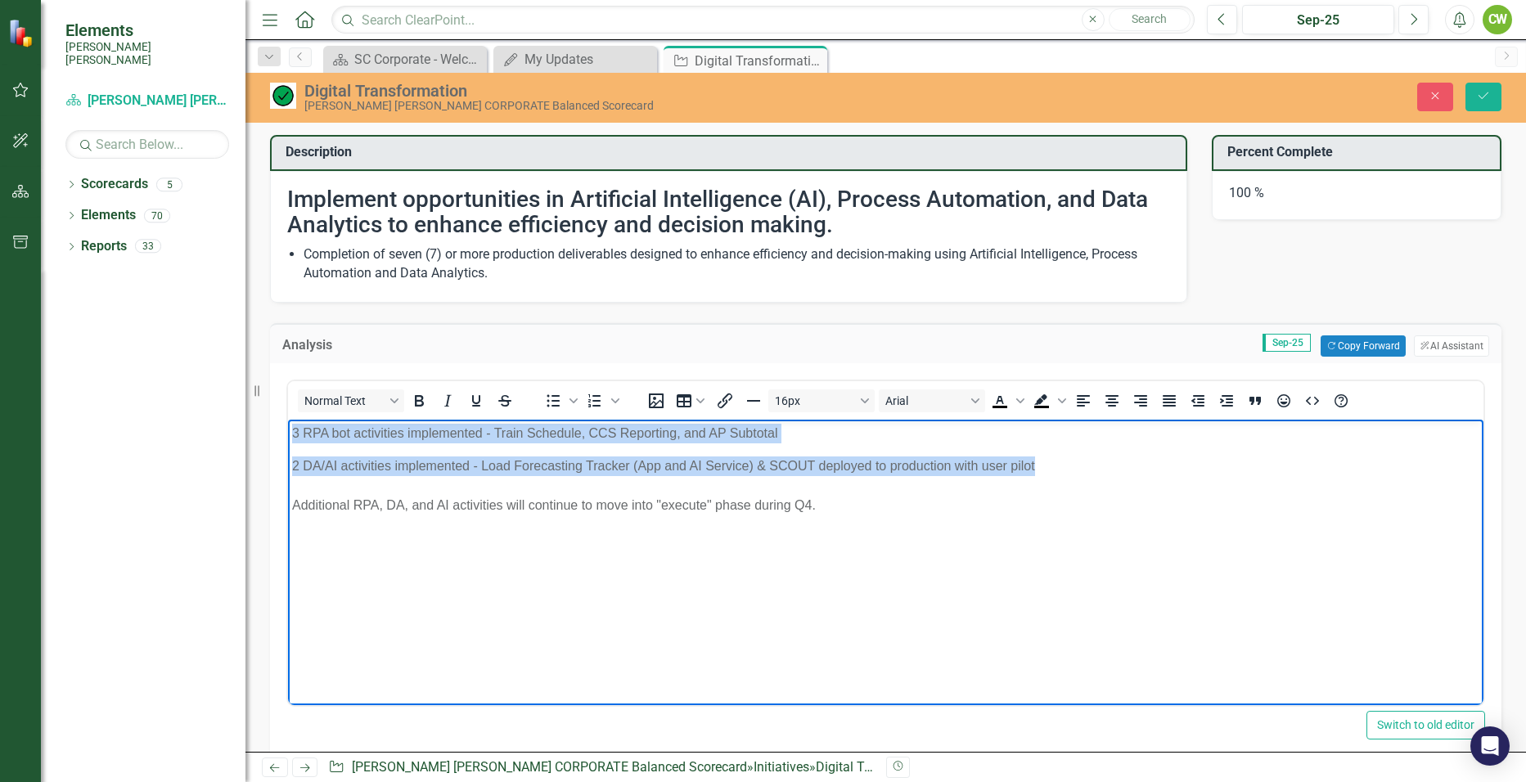
drag, startPoint x: 1037, startPoint y: 469, endPoint x: 560, endPoint y: 838, distance: 604.1
click at [288, 420] on html "3 RPA bot activities implemented - Train Schedule, CCS Reporting, and AP Subtot…" at bounding box center [885, 542] width 1195 height 245
paste body "Rich Text Area. Press ALT-0 for help."
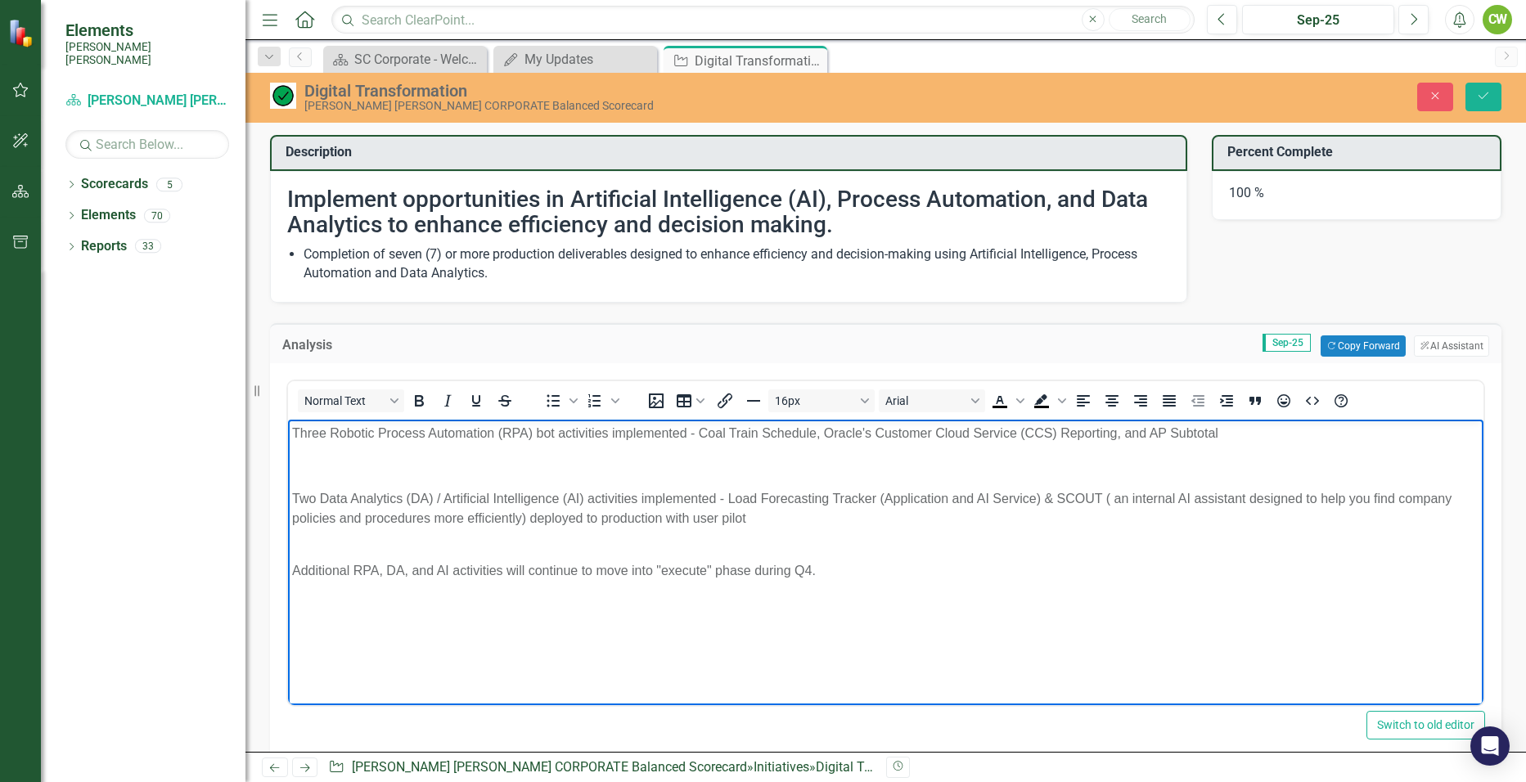
click at [1232, 433] on p "Three Robotic Process Automation (RPA) bot activities implemented - Coal Train …" at bounding box center [885, 434] width 1187 height 20
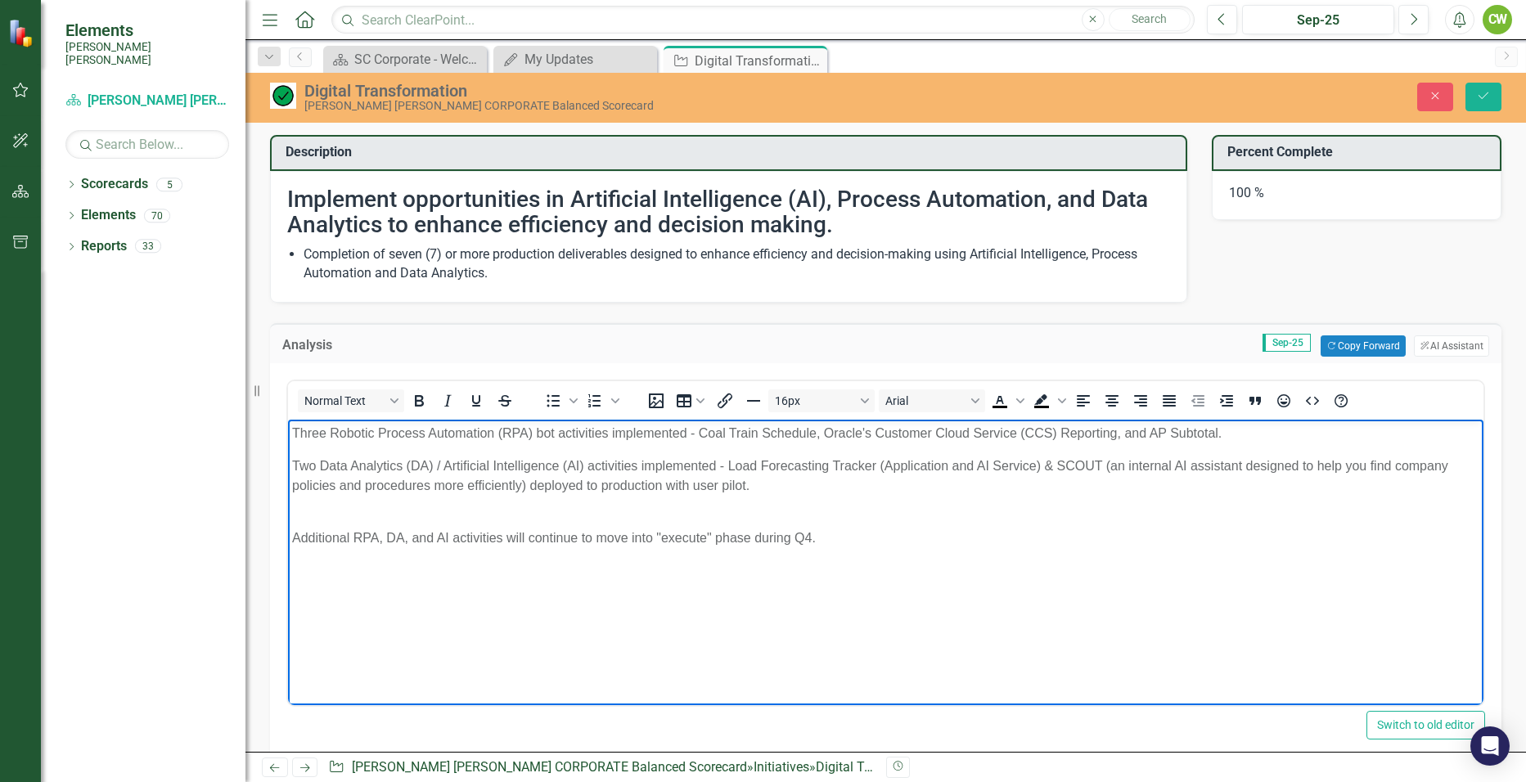
click at [338, 510] on p "Additional RPA, DA, and AI activities will continue to move into "execute" phas…" at bounding box center [885, 528] width 1187 height 39
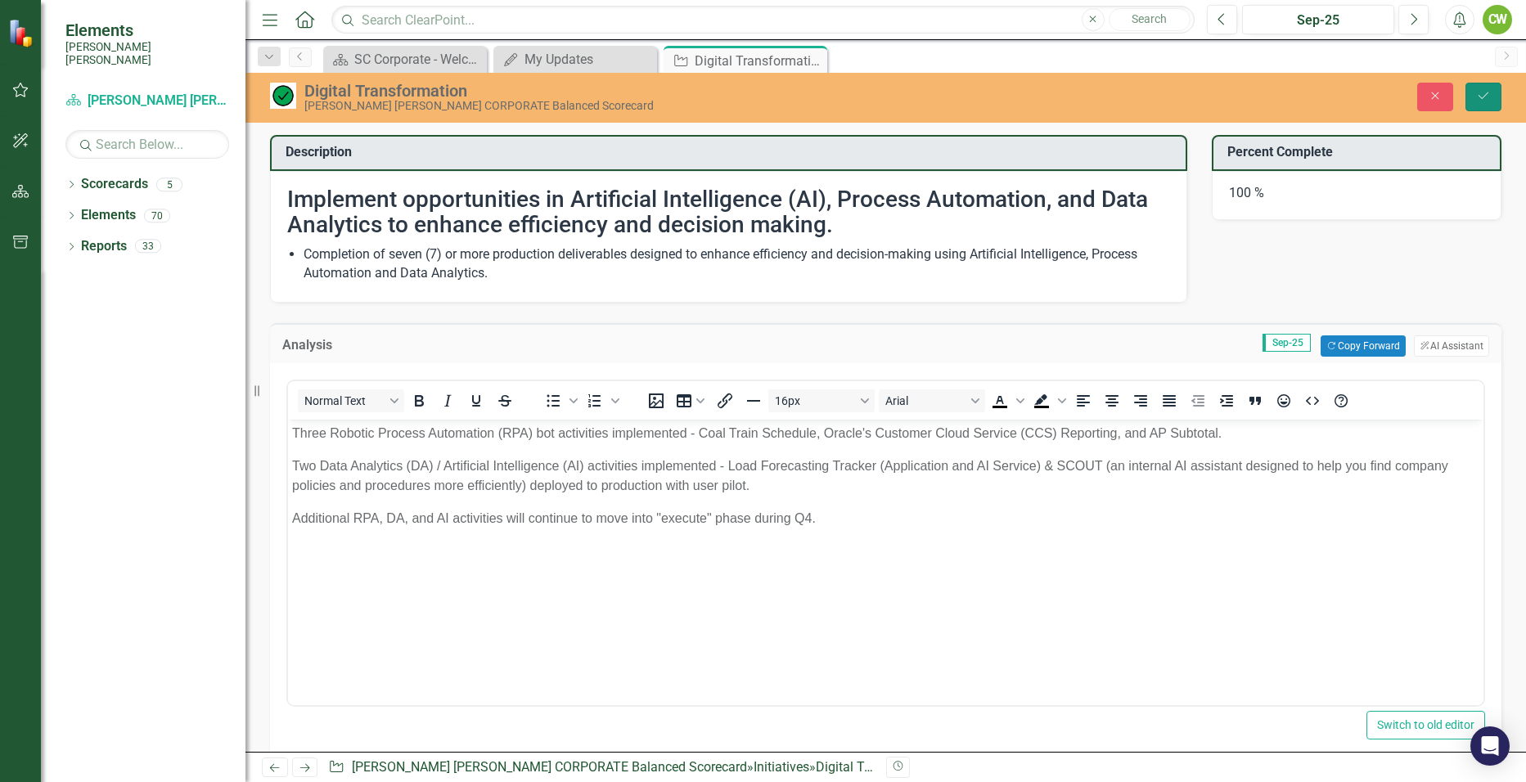
click at [1475, 96] on button "Save" at bounding box center [1483, 97] width 36 height 29
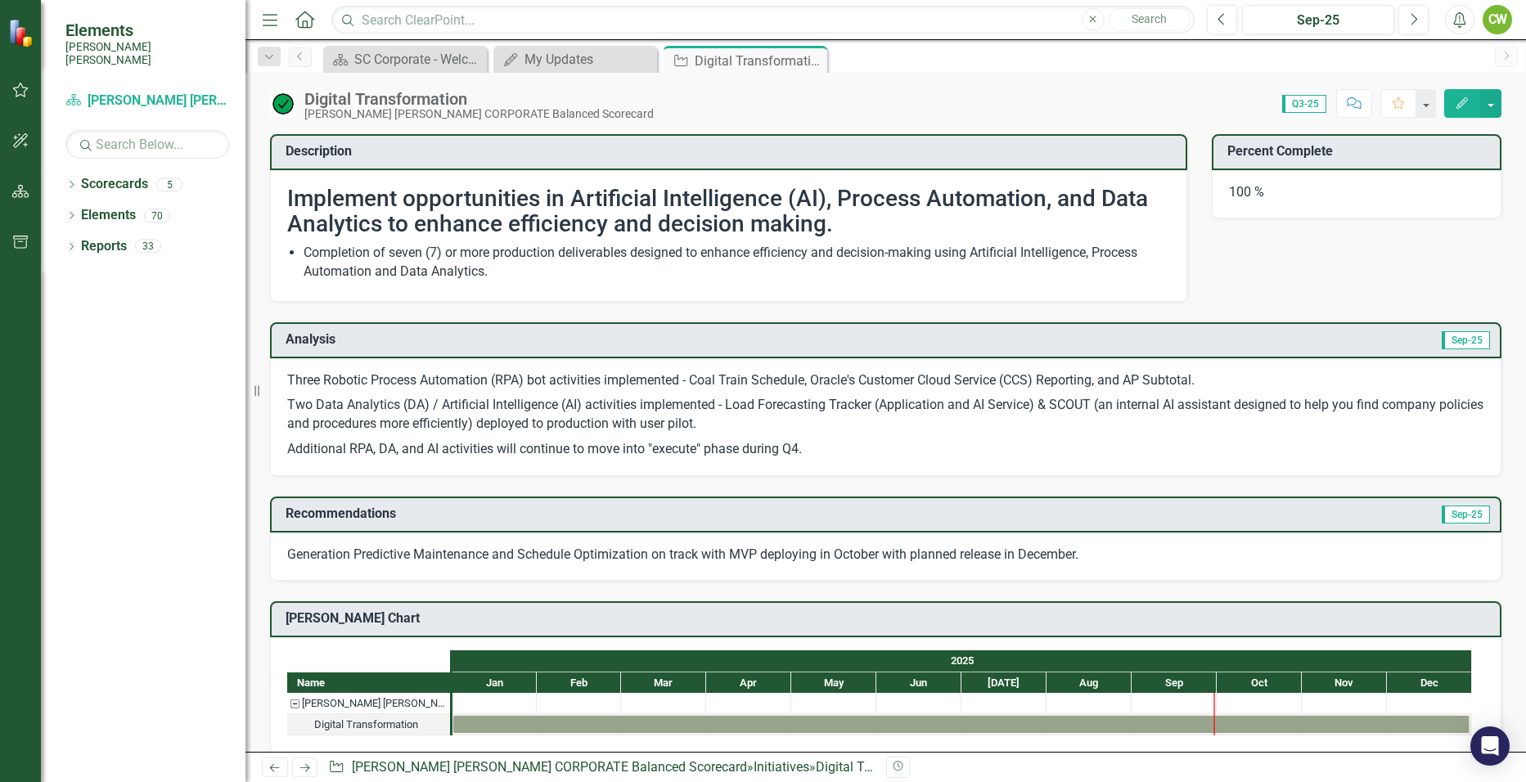
click at [416, 553] on p "Generation Predictive Maintenance and Schedule Optimization on track with MVP d…" at bounding box center [885, 555] width 1197 height 19
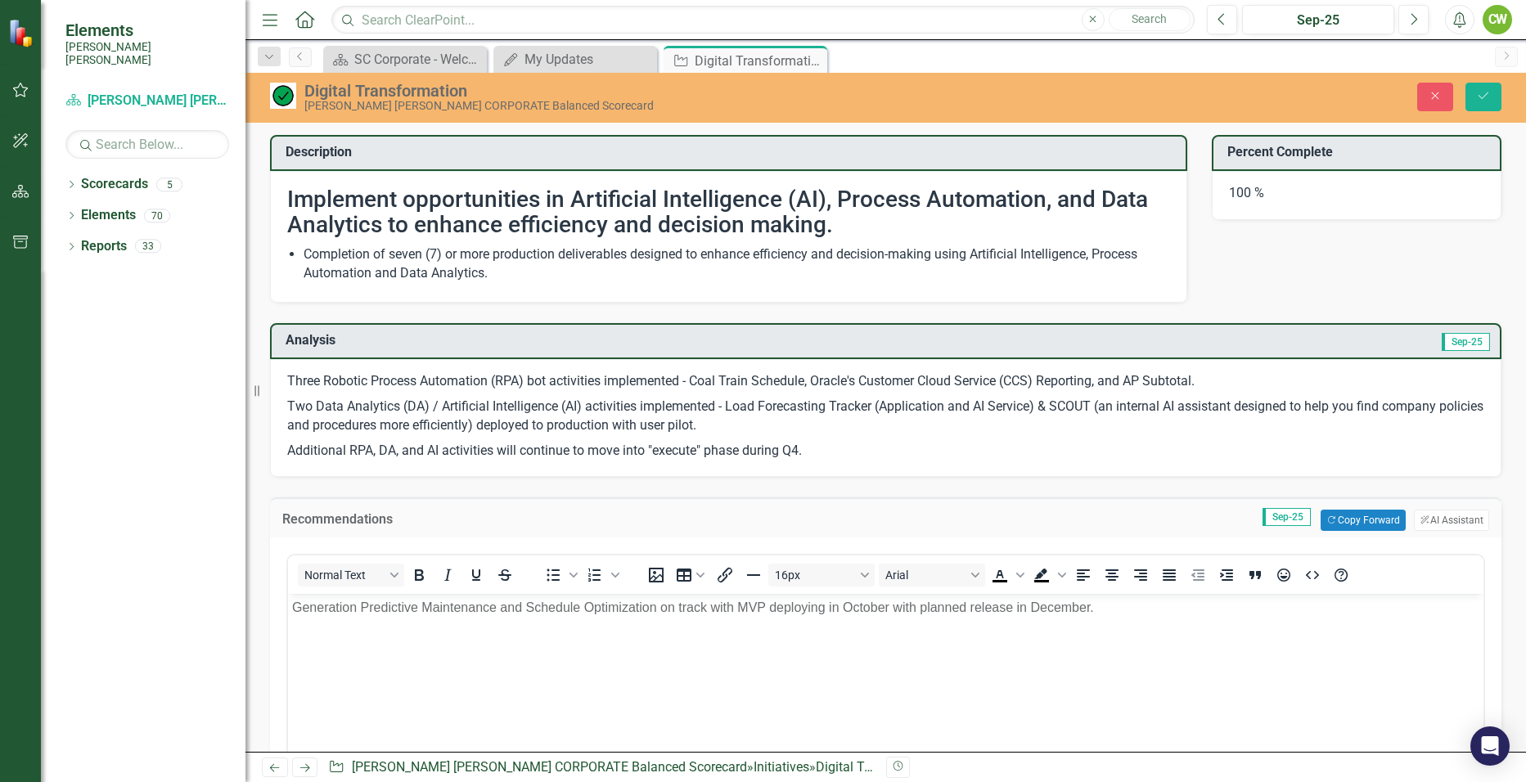
drag, startPoint x: 736, startPoint y: 607, endPoint x: 830, endPoint y: 626, distance: 95.9
click at [738, 607] on p "Generation Predictive Maintenance and Schedule Optimization on track with MVP d…" at bounding box center [885, 608] width 1187 height 20
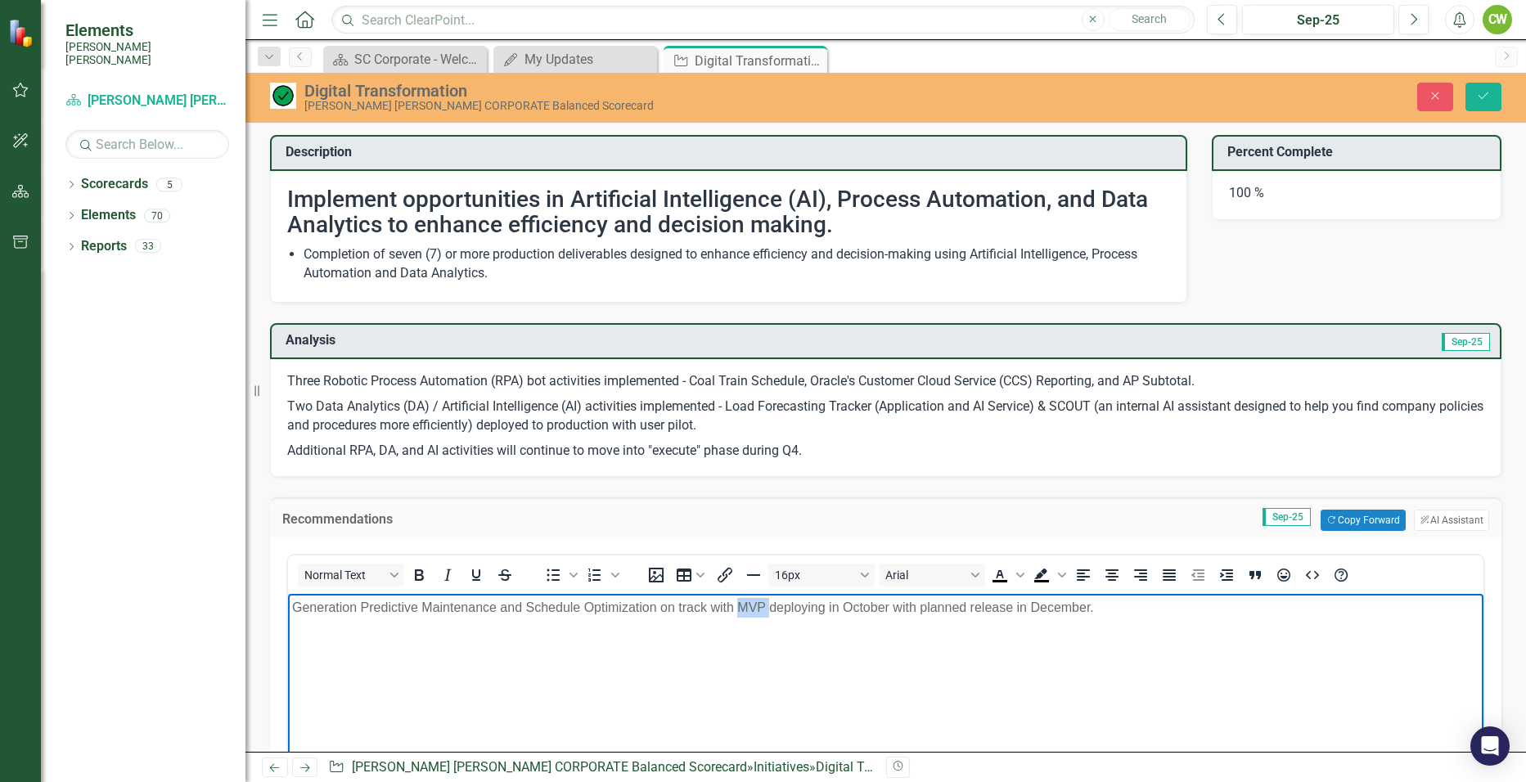
paste body "Rich Text Area. Press ALT-0 for help."
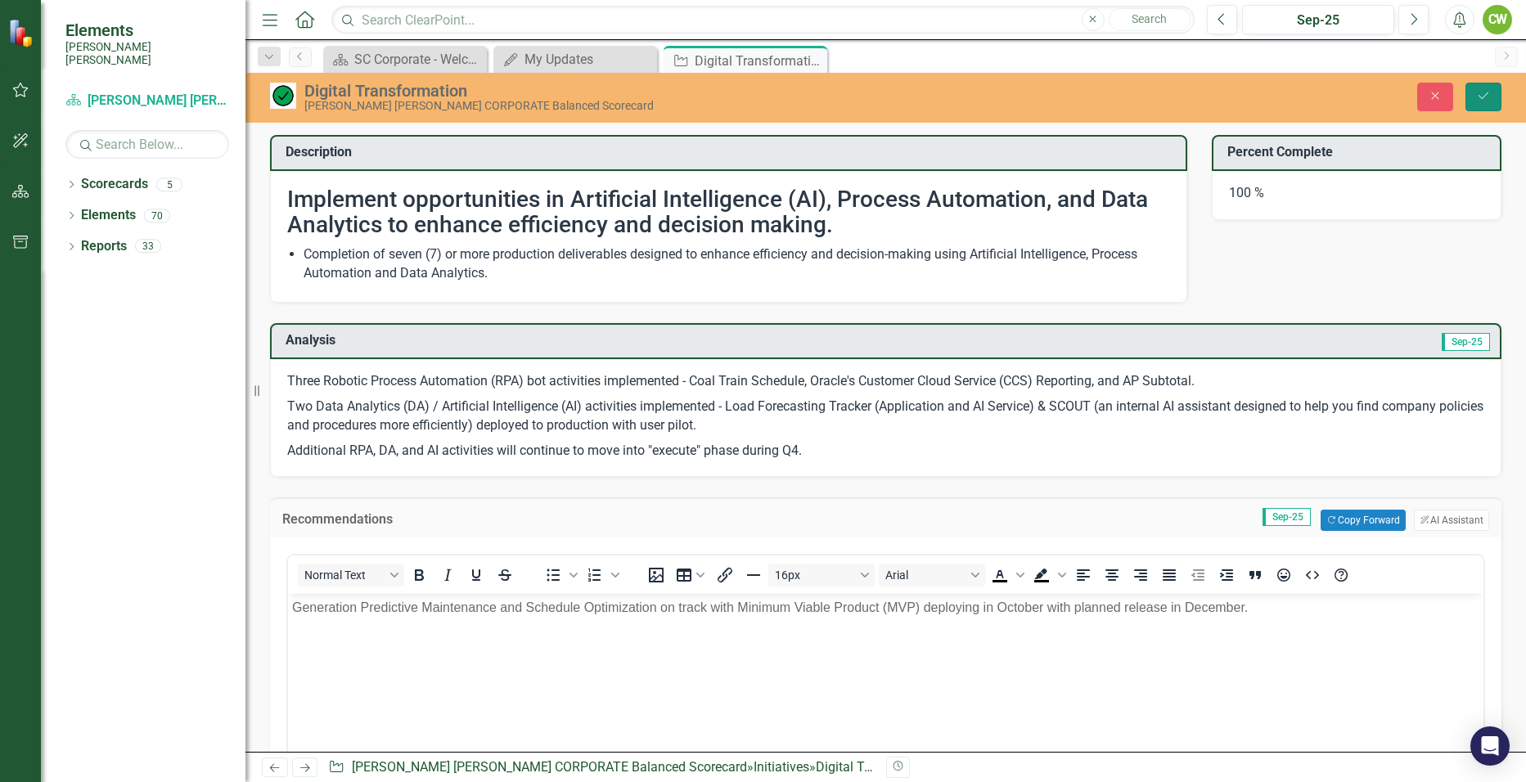
click at [1489, 88] on button "Save" at bounding box center [1483, 97] width 36 height 29
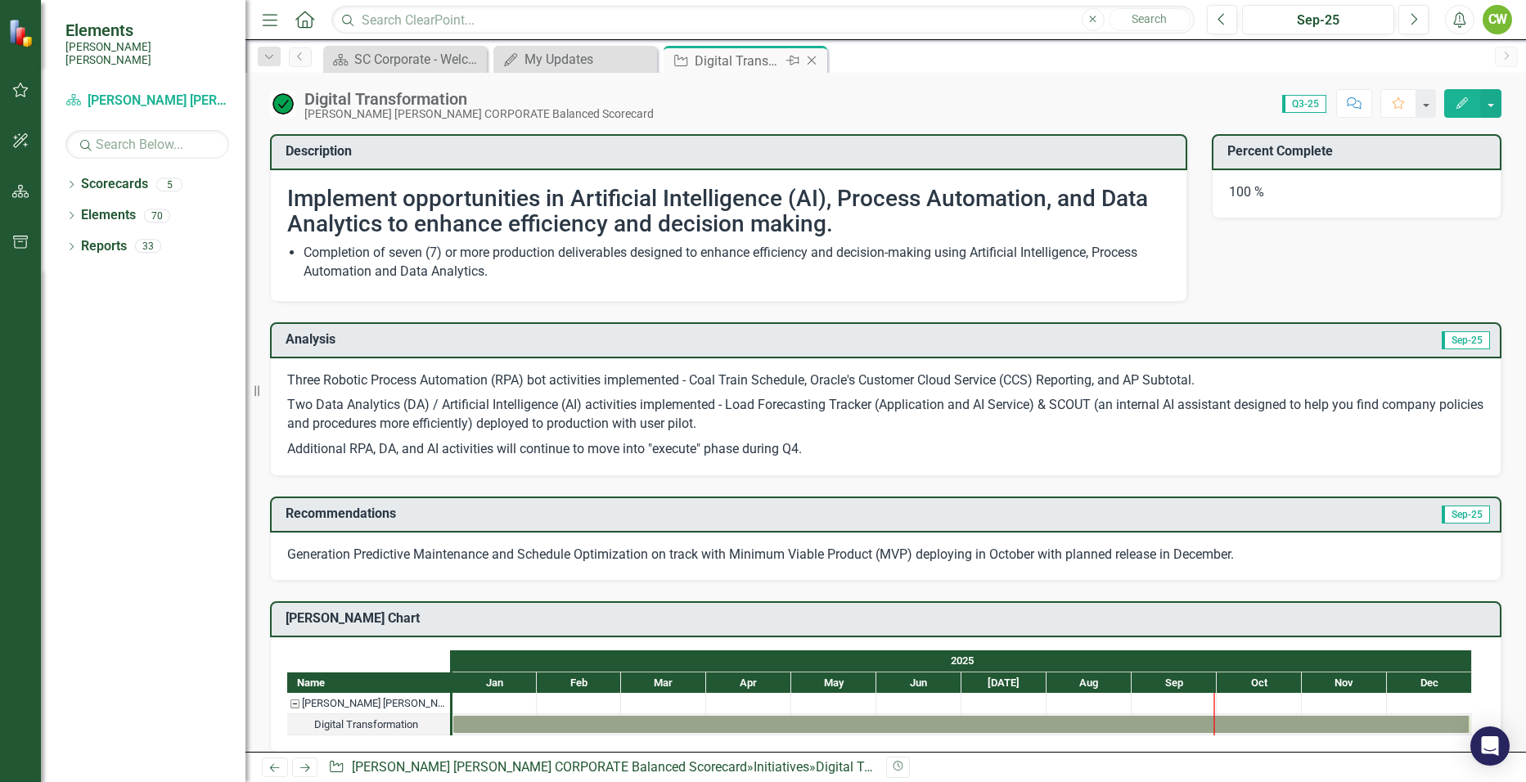
click at [817, 61] on icon "Close" at bounding box center [811, 60] width 16 height 13
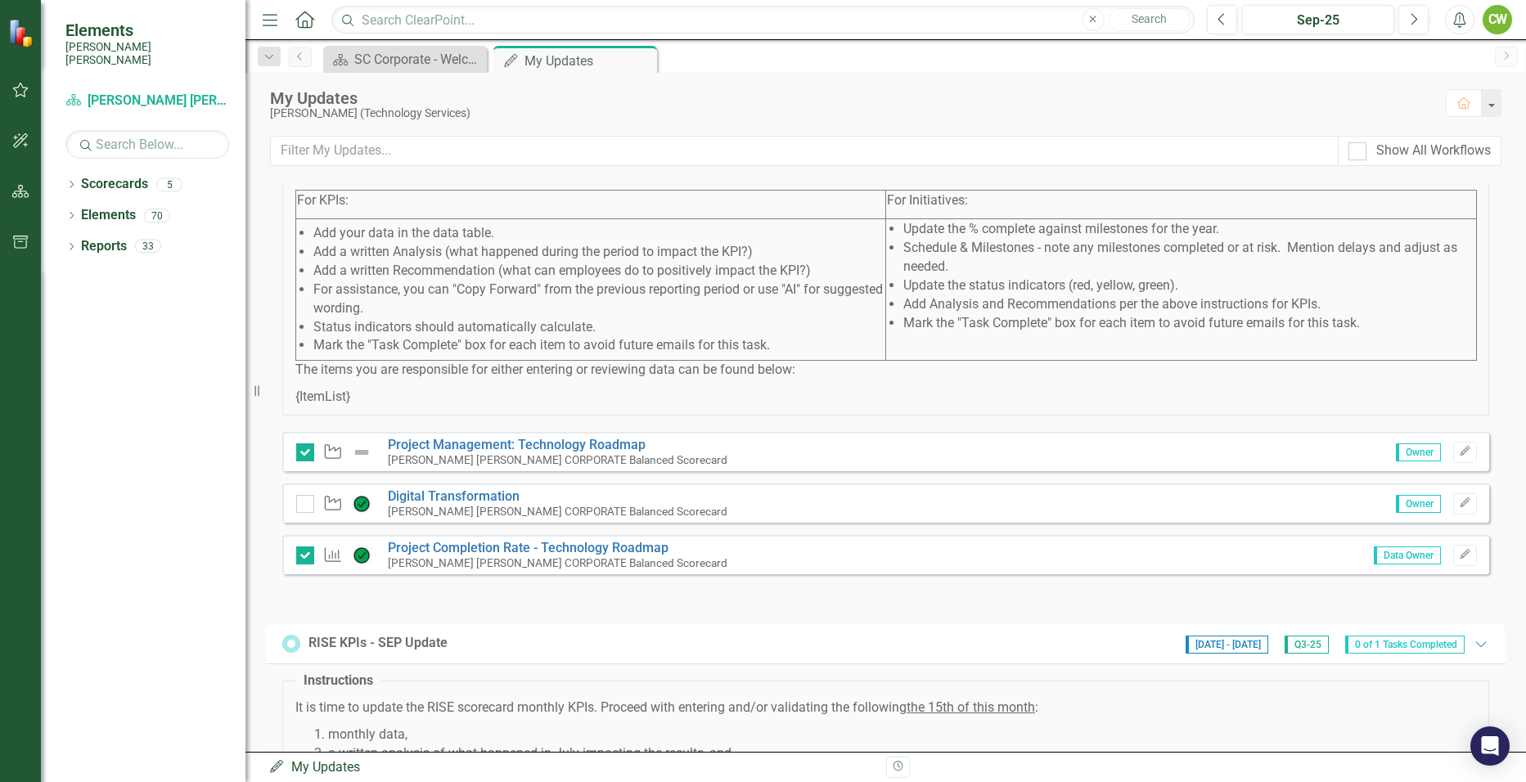
scroll to position [736, 0]
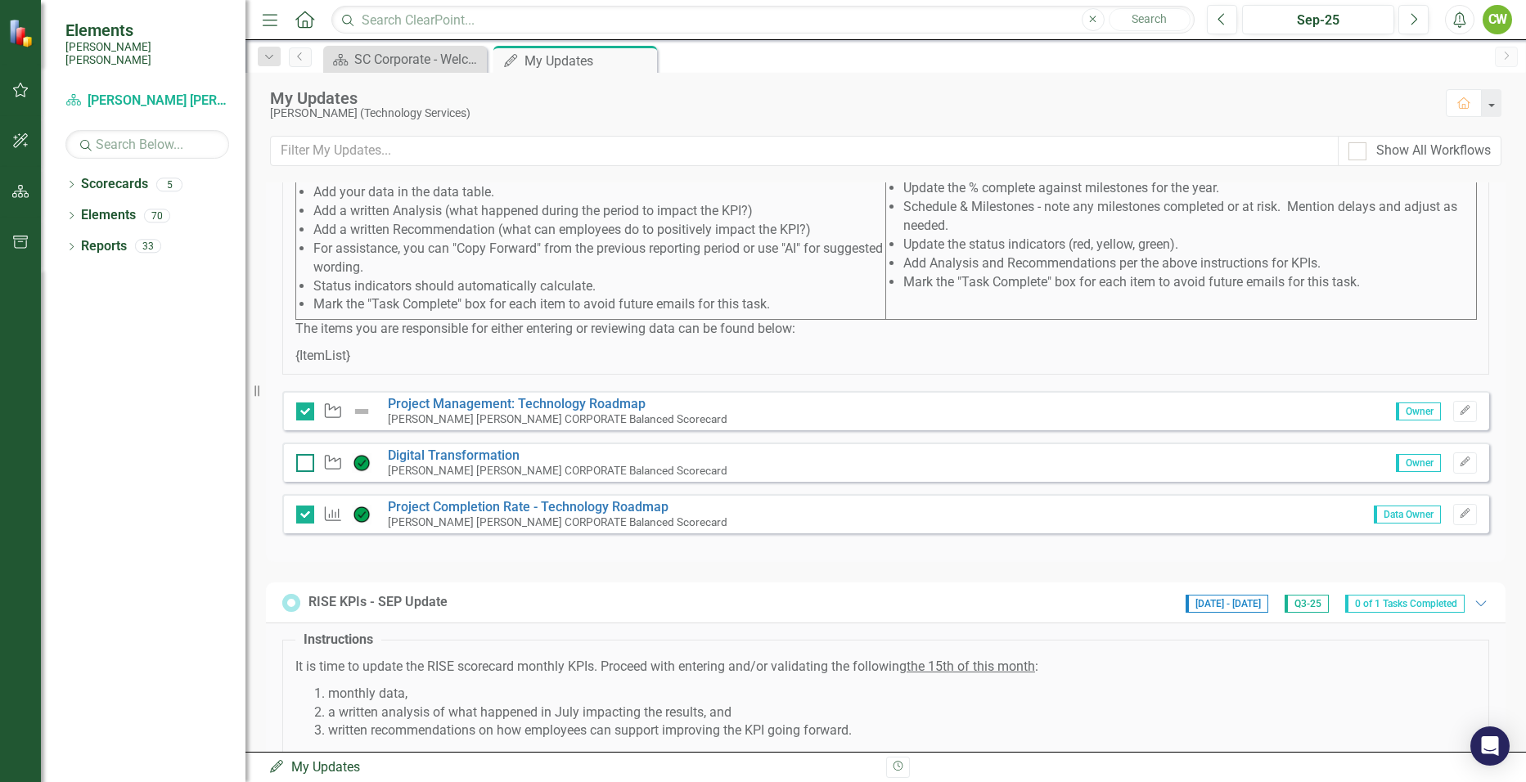
click at [304, 465] on input "checkbox" at bounding box center [301, 459] width 11 height 11
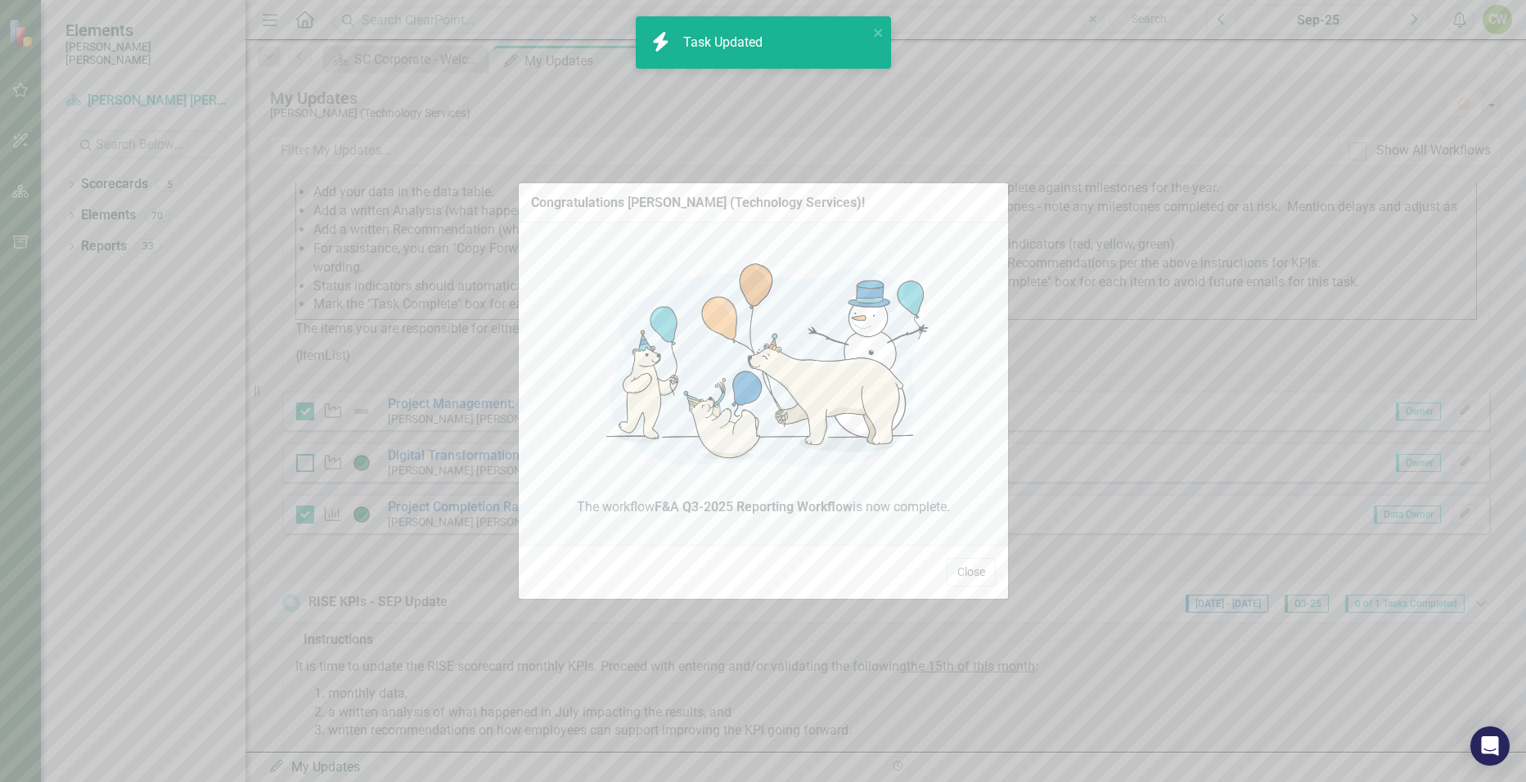
checkbox input "true"
click at [964, 578] on button "Close" at bounding box center [970, 572] width 49 height 29
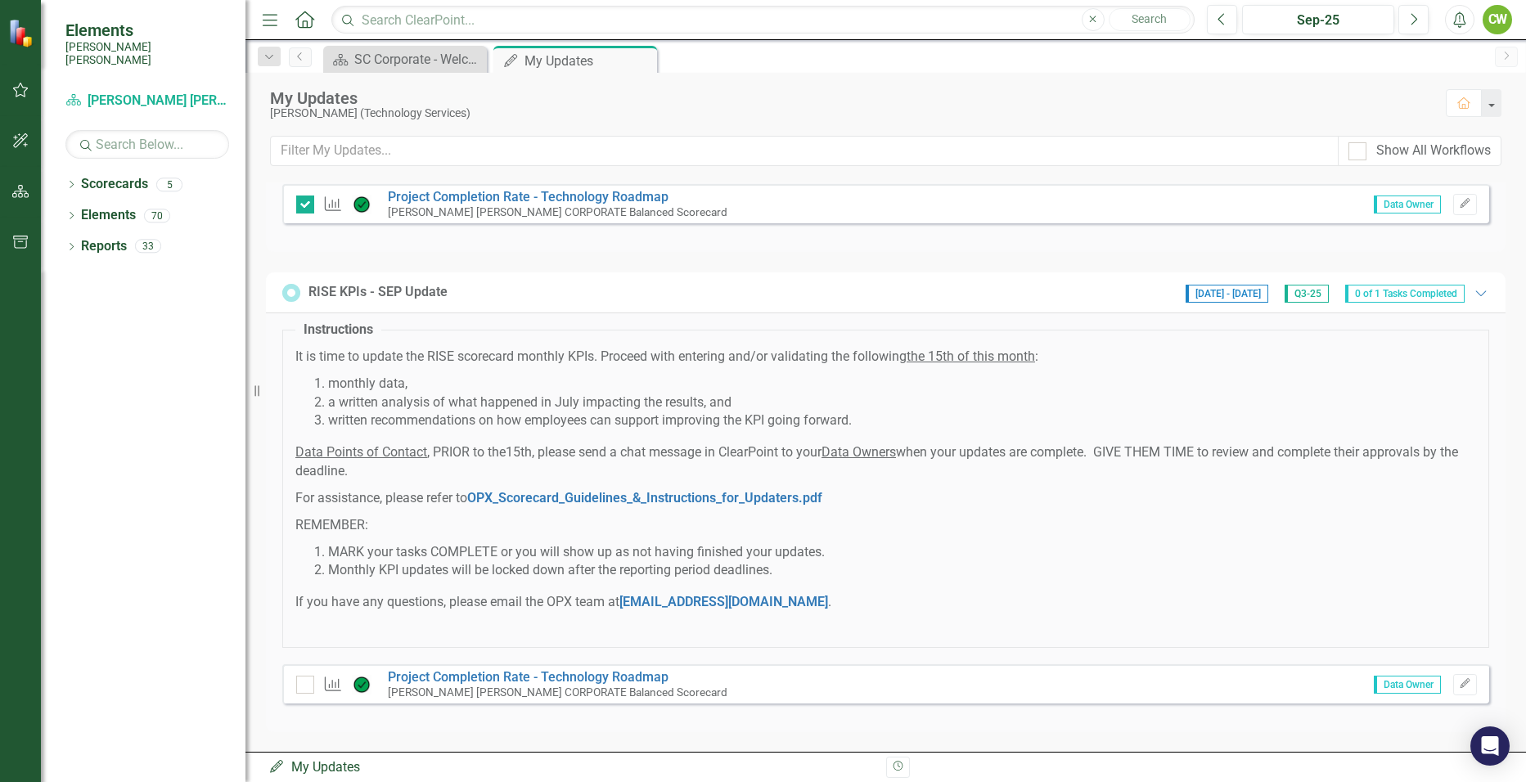
scroll to position [1077, 0]
click at [471, 675] on link "Project Completion Rate - Technology Roadmap" at bounding box center [528, 676] width 281 height 16
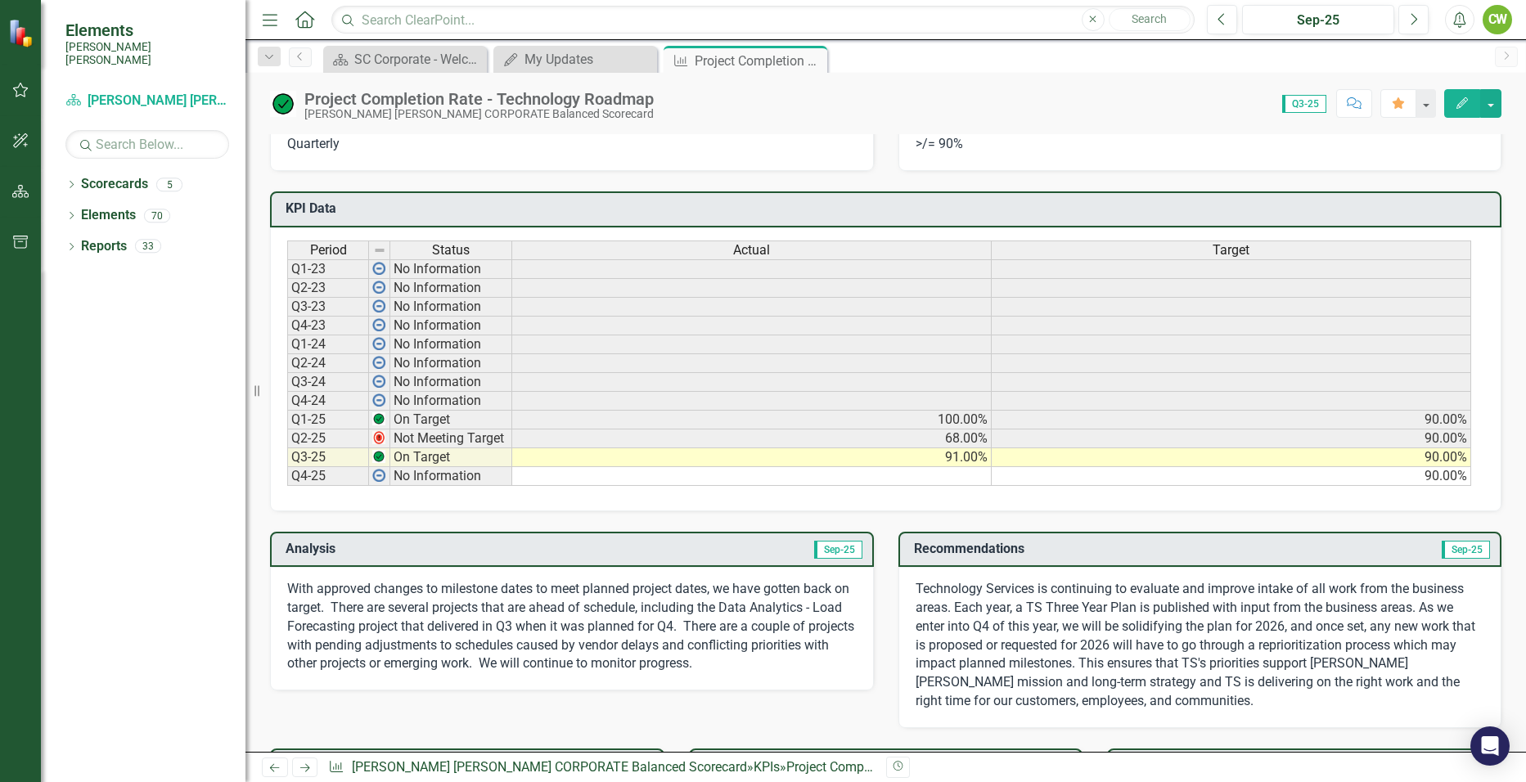
scroll to position [654, 0]
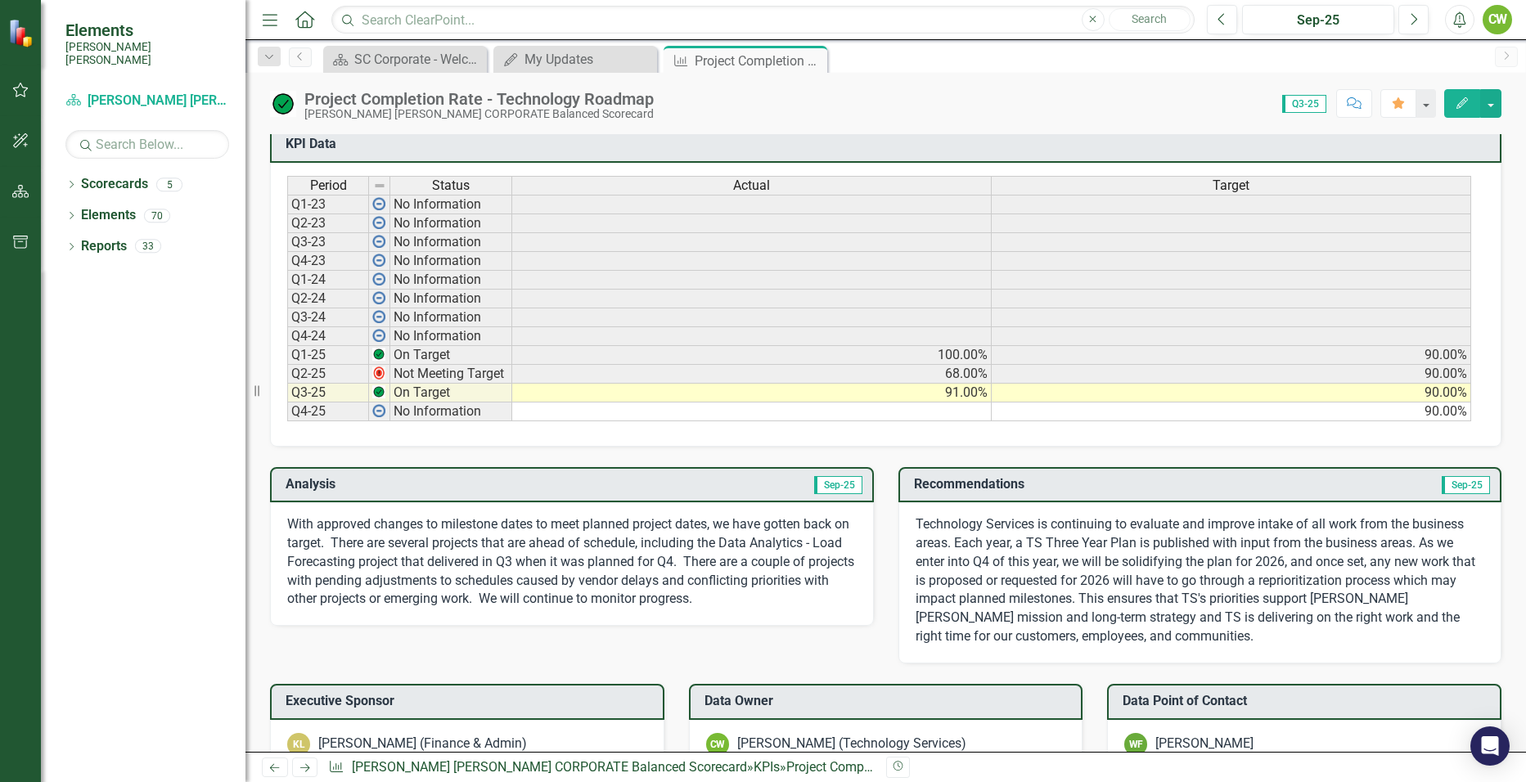
click at [284, 103] on img at bounding box center [283, 104] width 26 height 26
click at [811, 61] on icon at bounding box center [811, 60] width 9 height 9
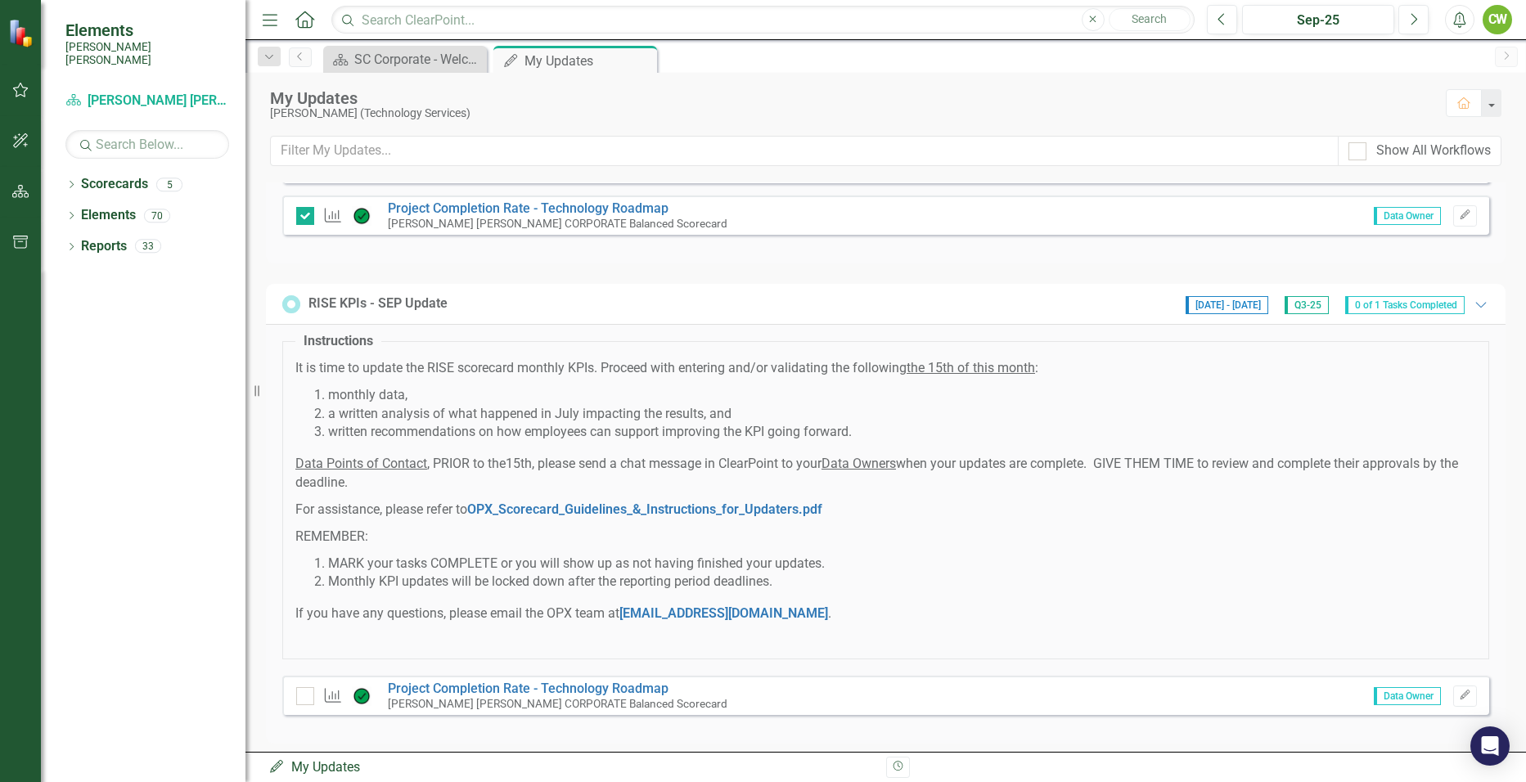
scroll to position [1063, 0]
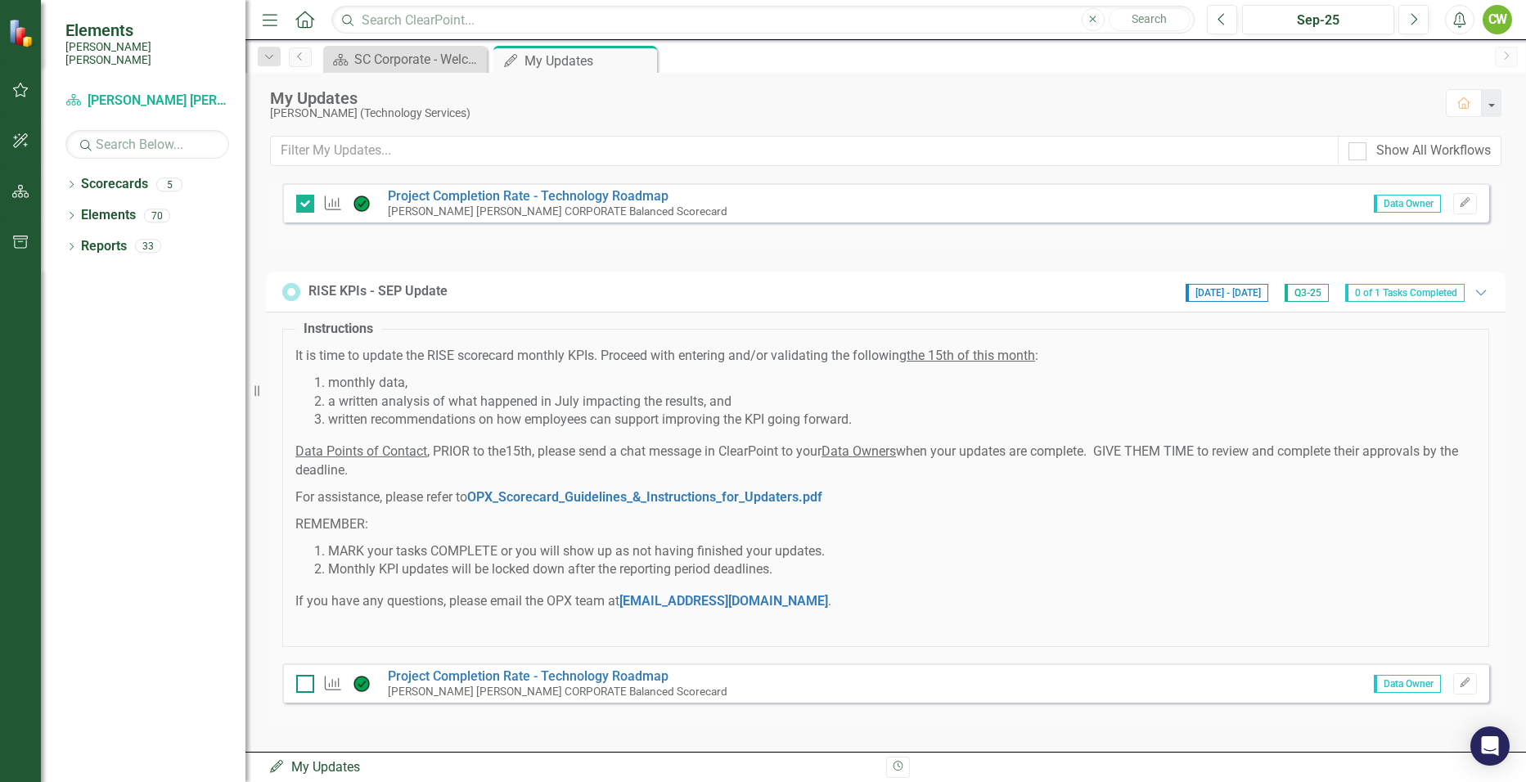
click at [301, 685] on input "checkbox" at bounding box center [301, 680] width 11 height 11
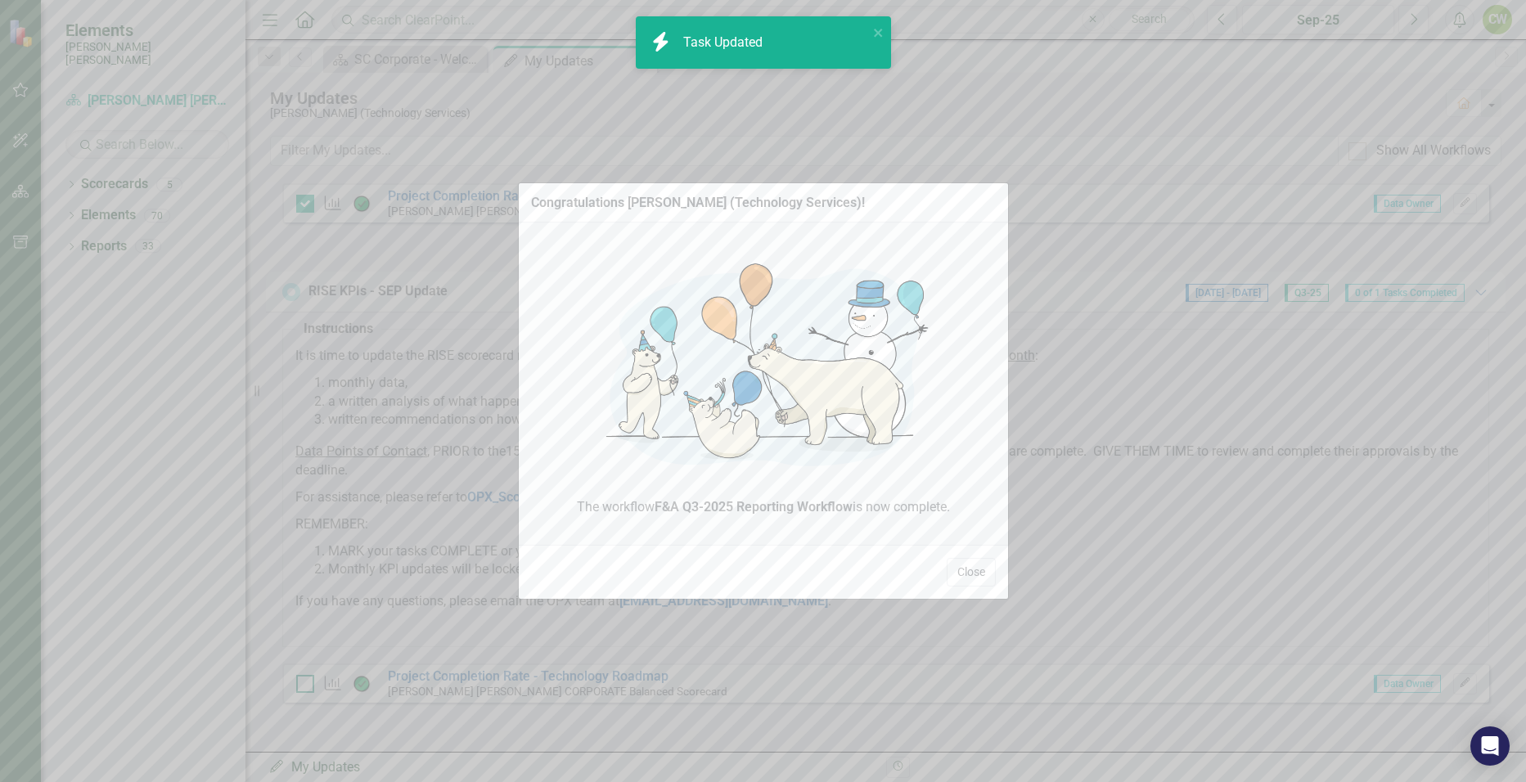
checkbox input "true"
click at [972, 575] on button "Close" at bounding box center [970, 572] width 49 height 29
